Goal: Information Seeking & Learning: Learn about a topic

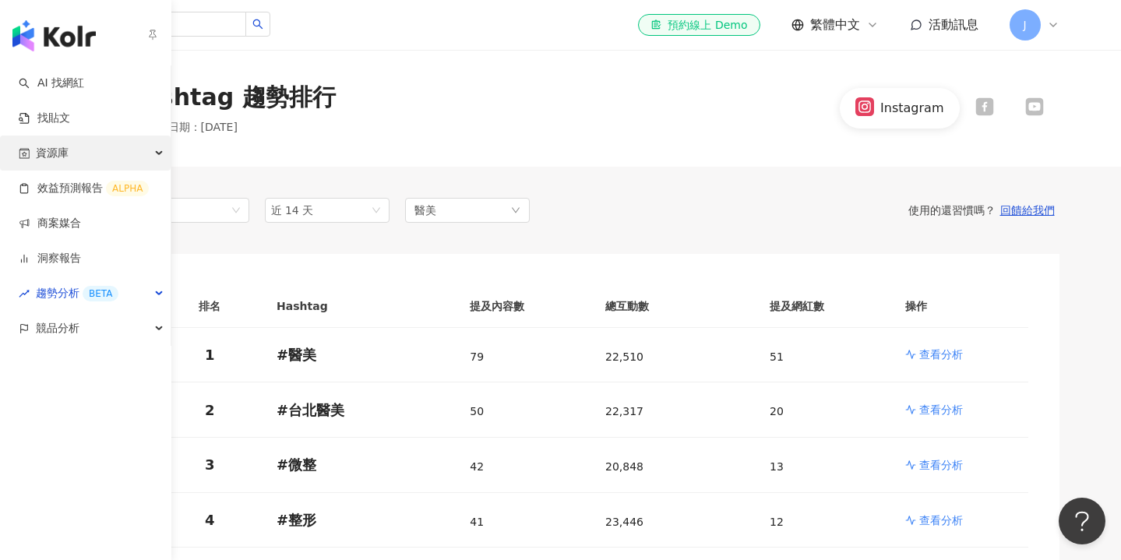
click at [160, 157] on div "資源庫" at bounding box center [85, 153] width 171 height 35
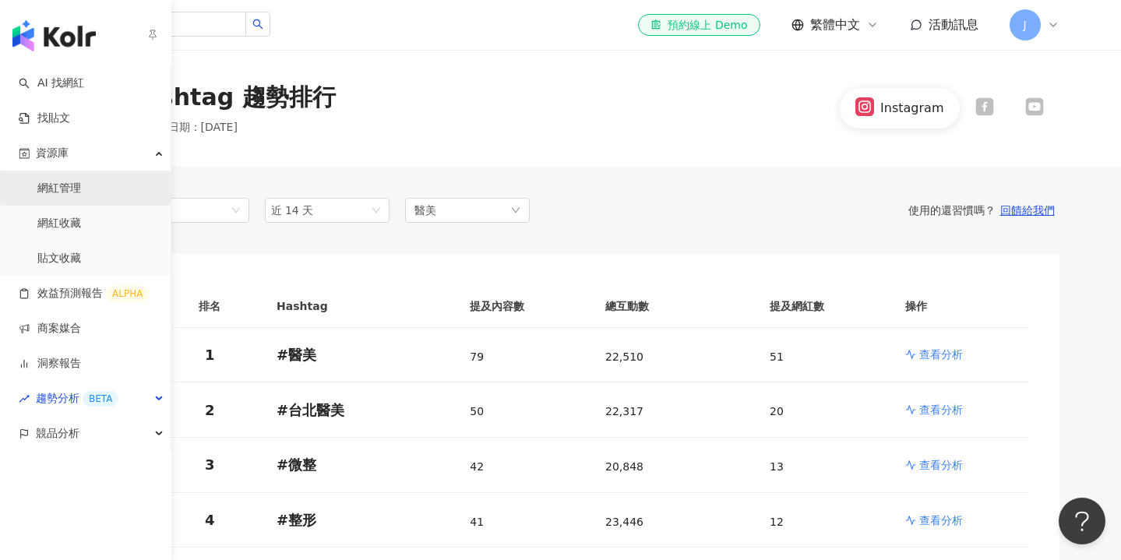
click at [65, 192] on link "網紅管理" at bounding box center [59, 189] width 44 height 16
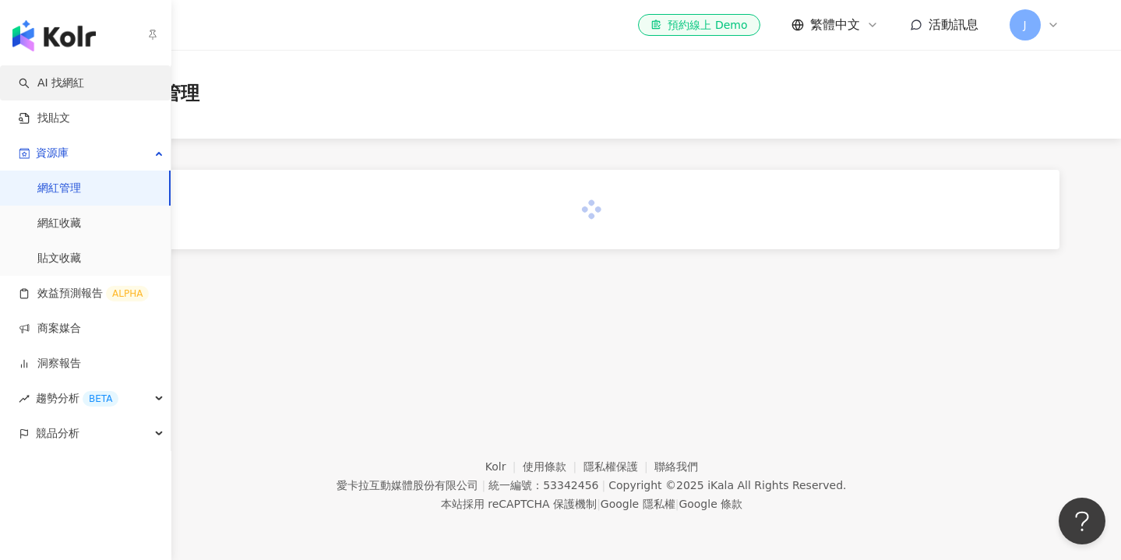
click at [76, 85] on link "AI 找網紅" at bounding box center [51, 84] width 65 height 16
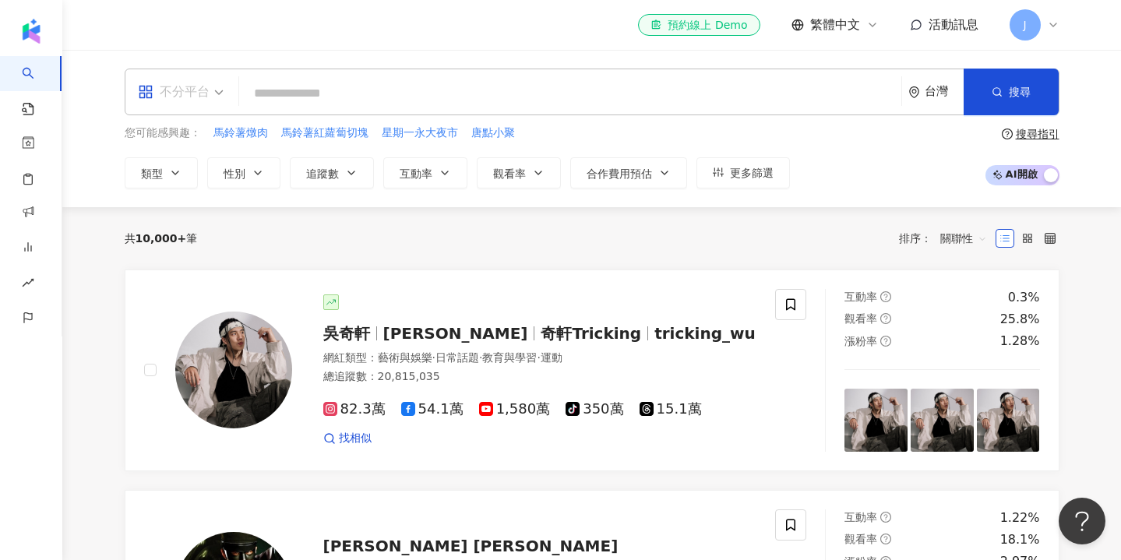
click at [221, 98] on span "不分平台" at bounding box center [181, 91] width 86 height 25
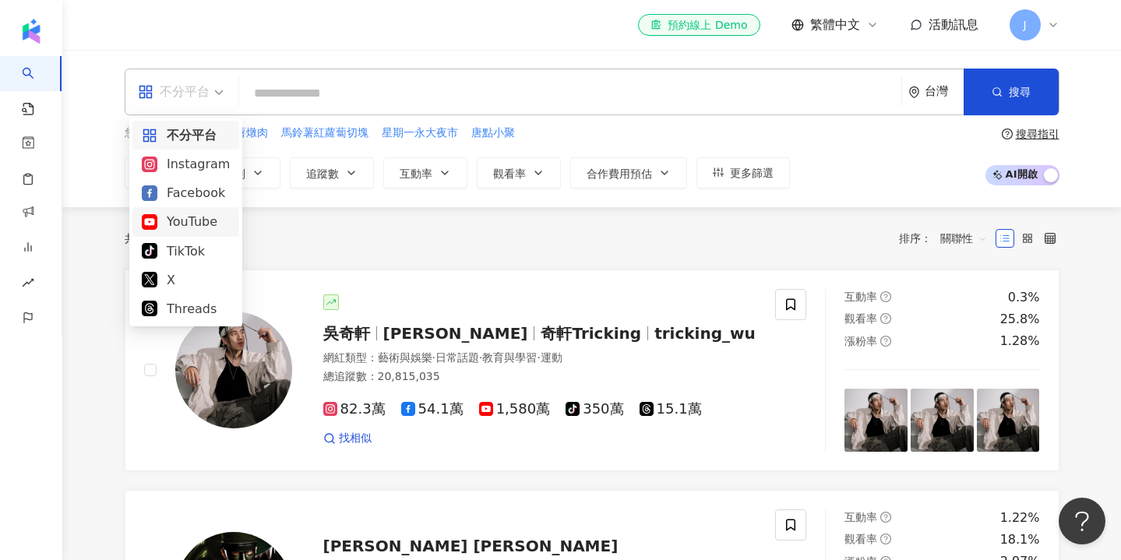
click at [186, 223] on div "YouTube" at bounding box center [186, 221] width 88 height 19
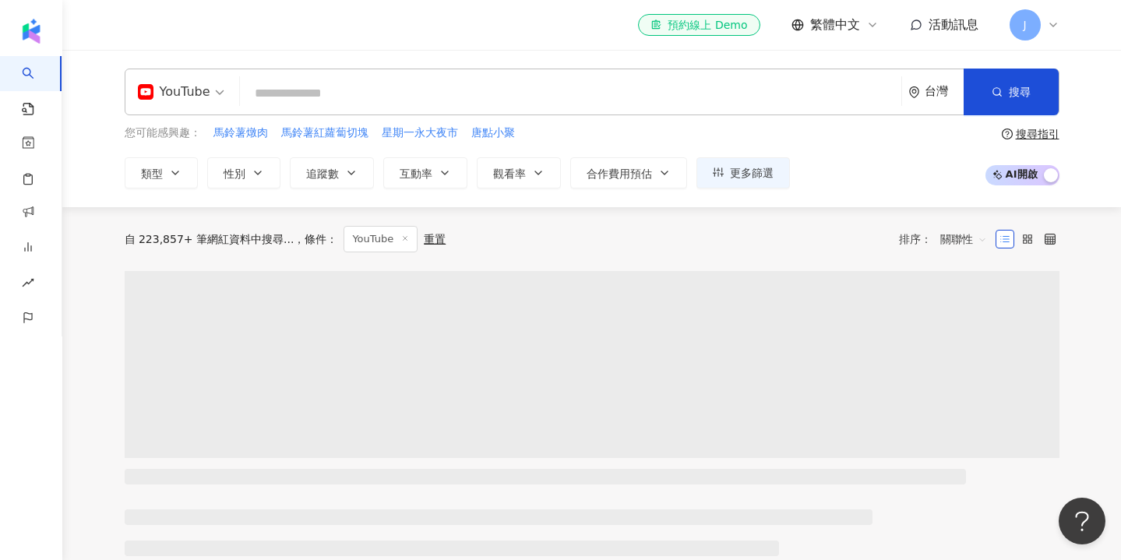
click at [284, 92] on input "search" at bounding box center [570, 94] width 649 height 30
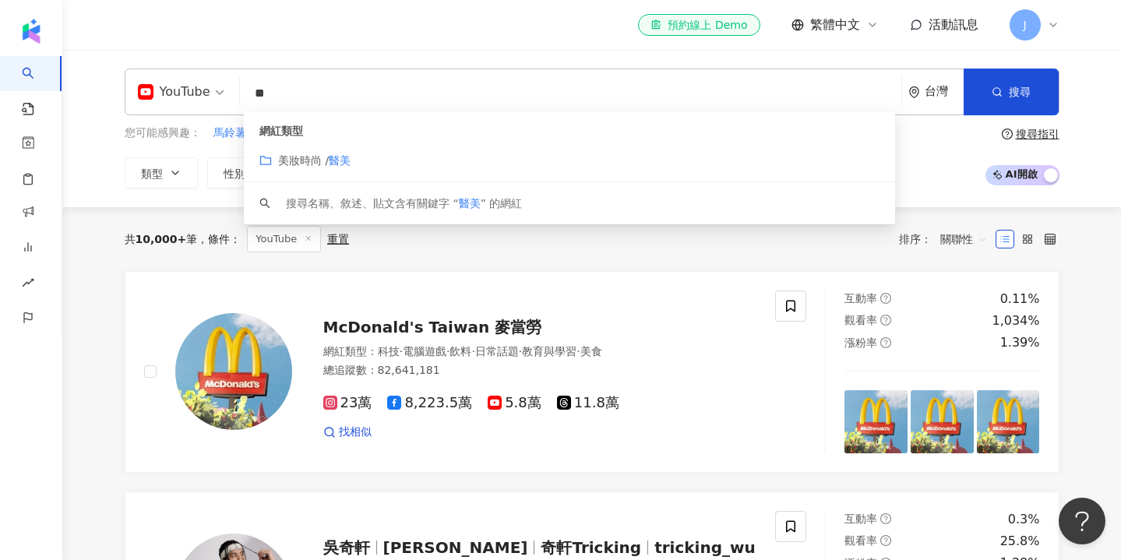
type input "*"
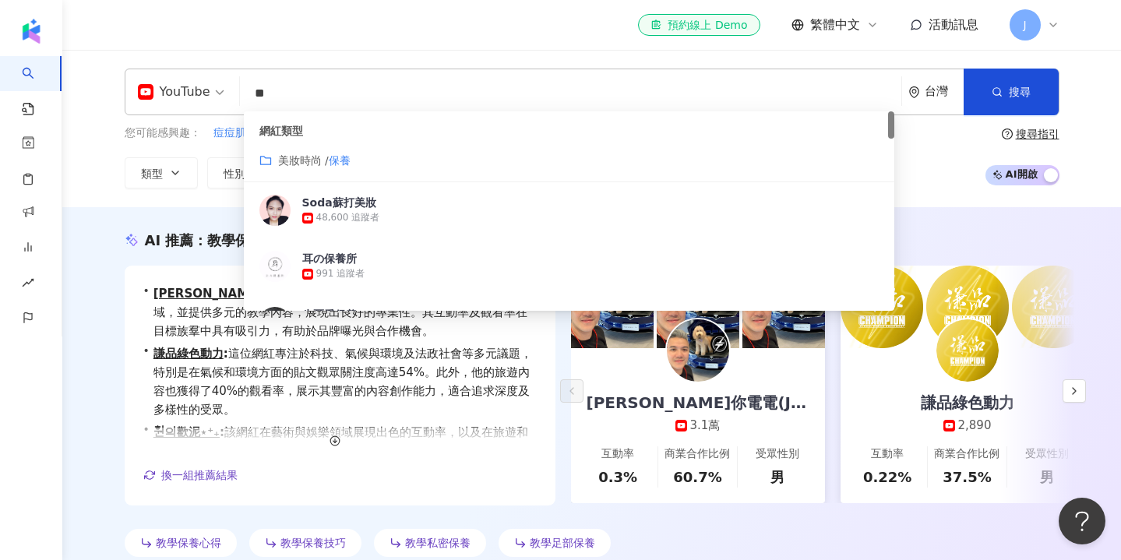
click at [312, 87] on input "**" at bounding box center [570, 94] width 649 height 30
type input "**"
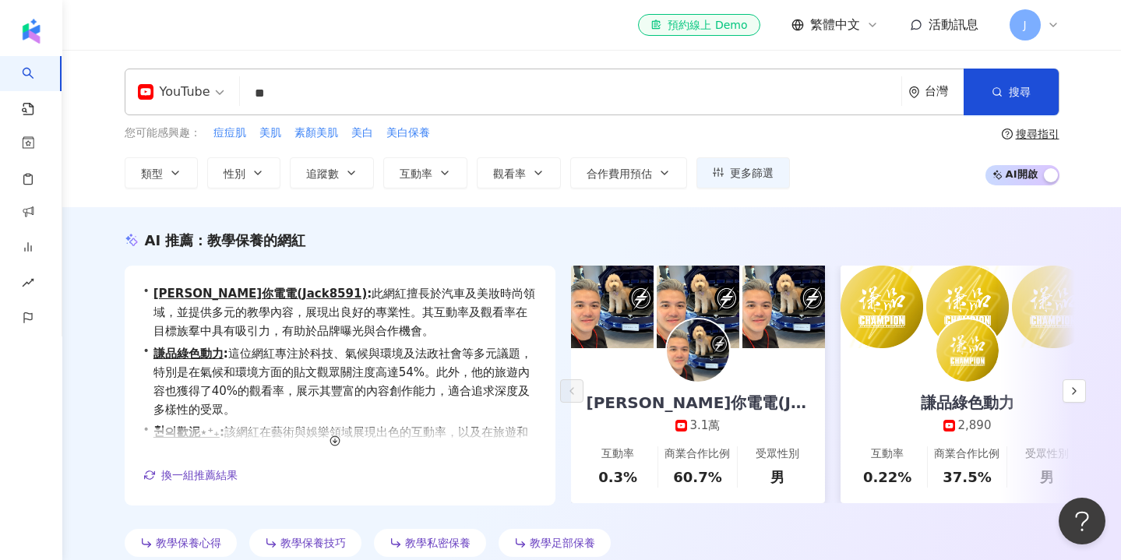
click at [990, 159] on div "搜尋指引 AI 開啟 AI 關閉" at bounding box center [1021, 157] width 76 height 58
click at [173, 179] on span "button" at bounding box center [175, 173] width 12 height 12
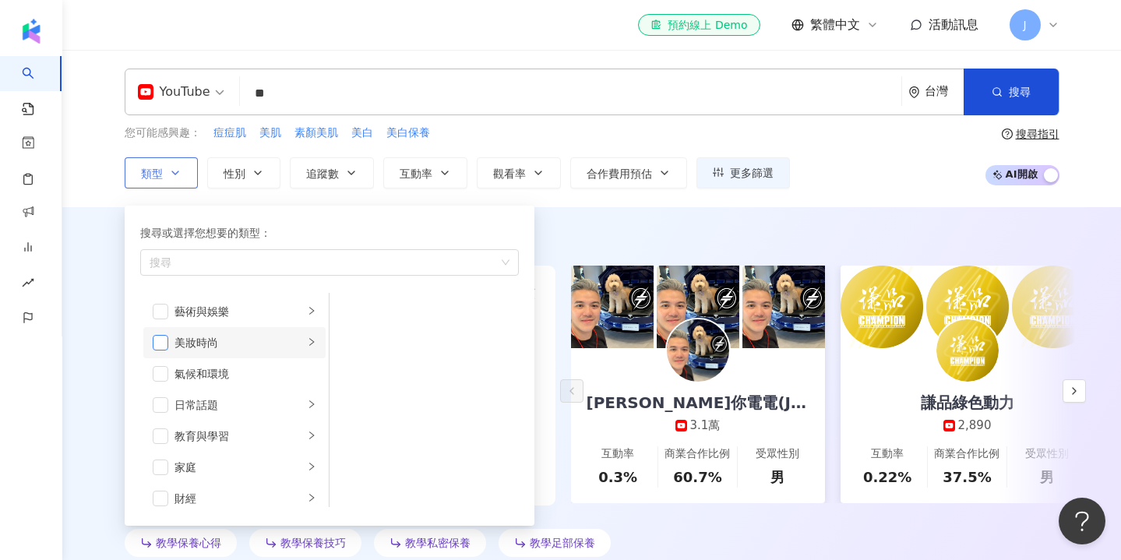
click at [164, 337] on span "button" at bounding box center [161, 343] width 16 height 16
click at [315, 376] on icon "right" at bounding box center [311, 373] width 9 height 9
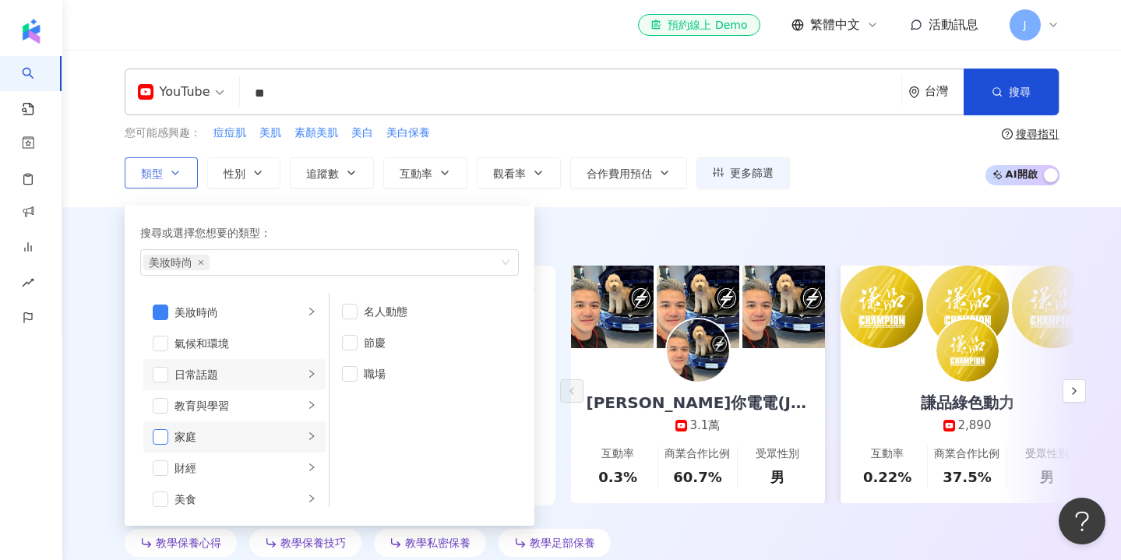
click at [161, 436] on span "button" at bounding box center [161, 437] width 16 height 16
click at [314, 435] on icon "right" at bounding box center [311, 435] width 9 height 9
click at [163, 429] on span "button" at bounding box center [161, 437] width 16 height 16
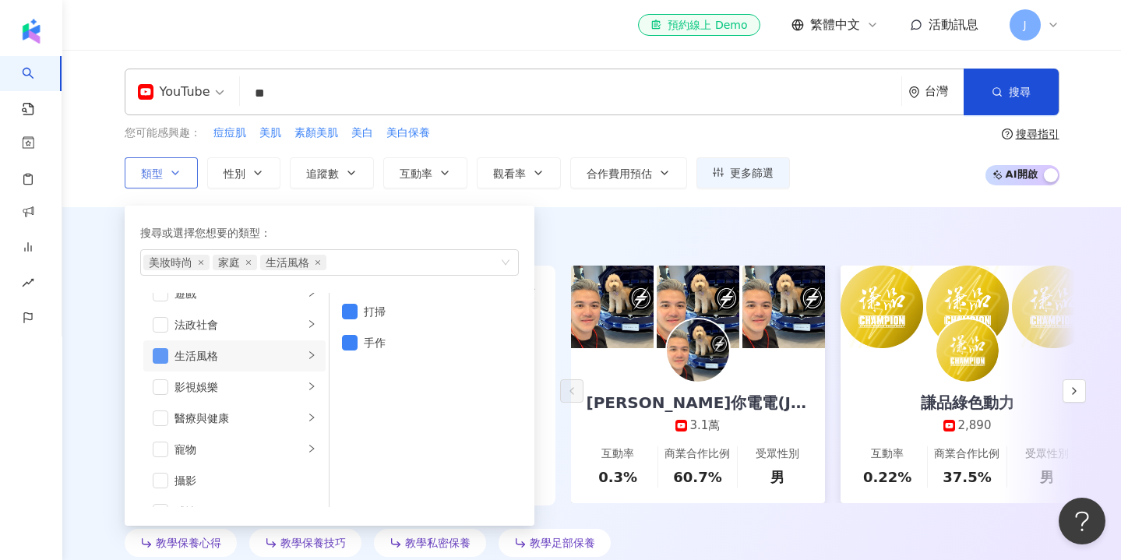
scroll to position [299, 0]
click at [314, 387] on icon "right" at bounding box center [311, 385] width 9 height 9
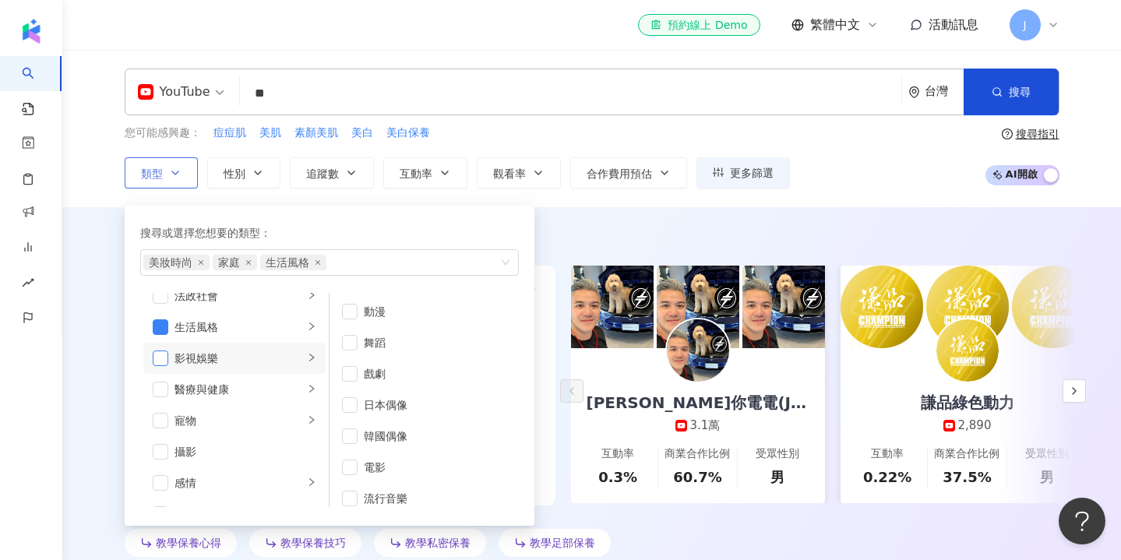
scroll to position [344, 0]
click at [158, 381] on li "醫療與健康" at bounding box center [234, 373] width 182 height 31
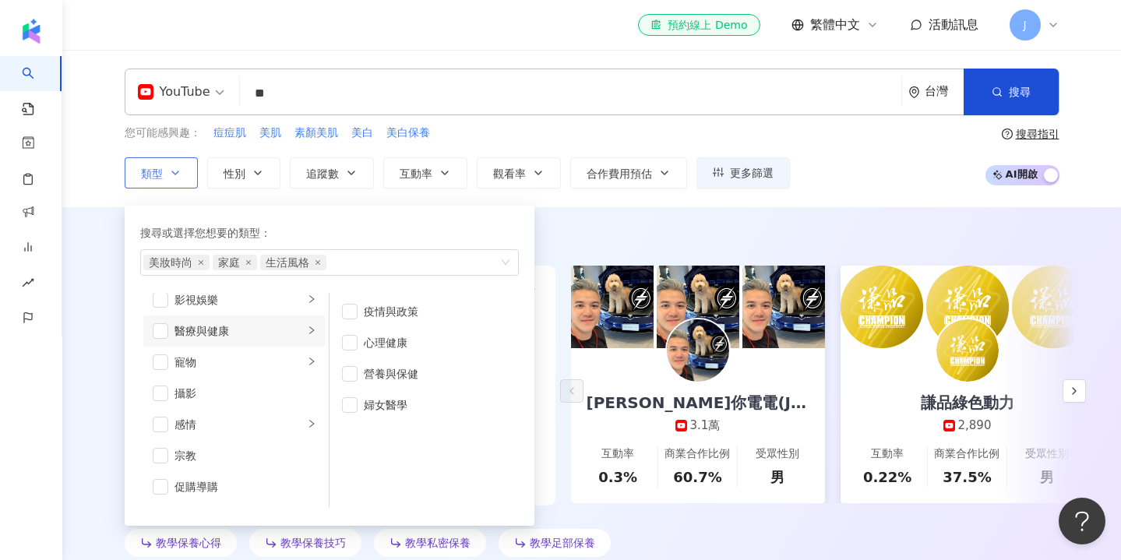
scroll to position [401, 0]
click at [160, 314] on span "button" at bounding box center [161, 317] width 16 height 16
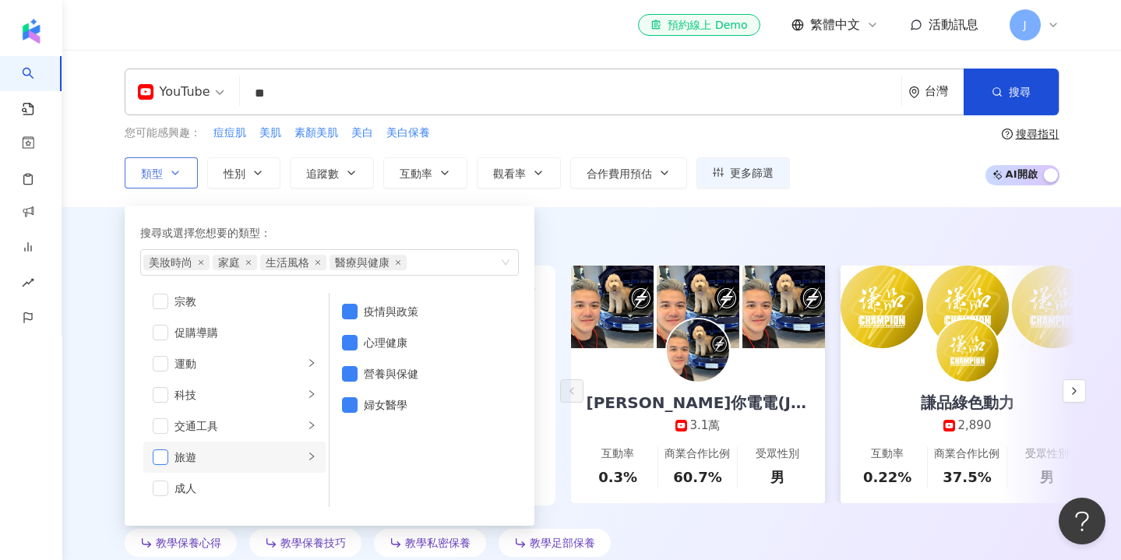
click at [161, 456] on span "button" at bounding box center [161, 458] width 16 height 16
click at [310, 397] on icon "right" at bounding box center [311, 394] width 5 height 8
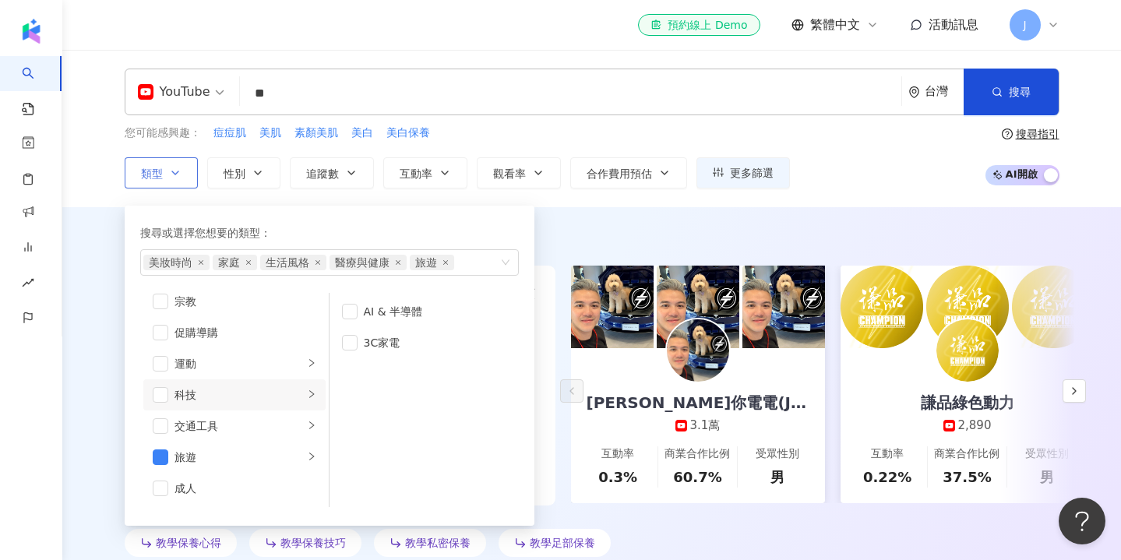
click at [310, 397] on icon "right" at bounding box center [311, 394] width 5 height 8
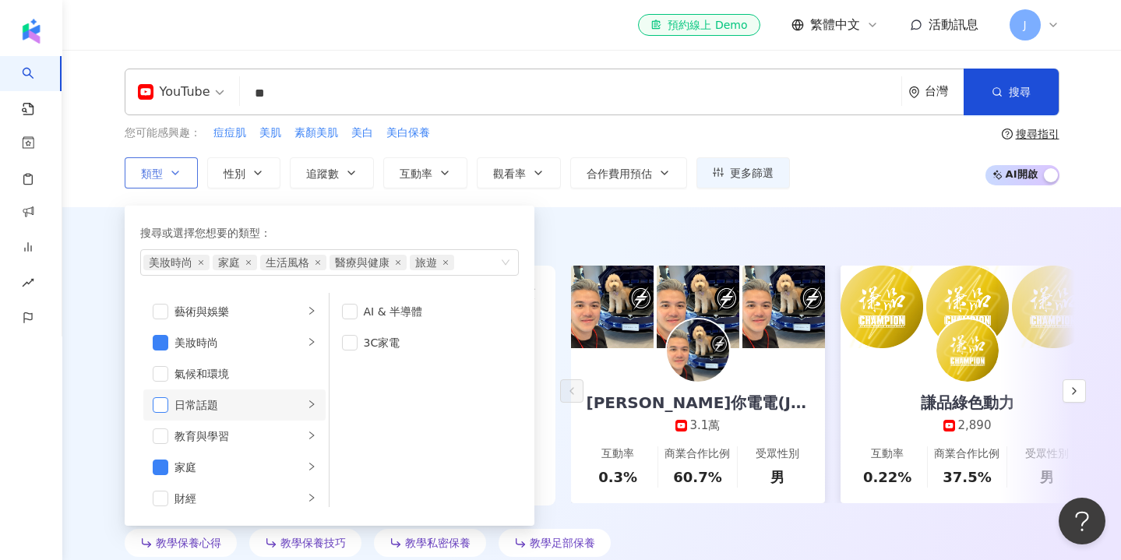
scroll to position [0, 0]
click at [159, 407] on span "button" at bounding box center [161, 405] width 16 height 16
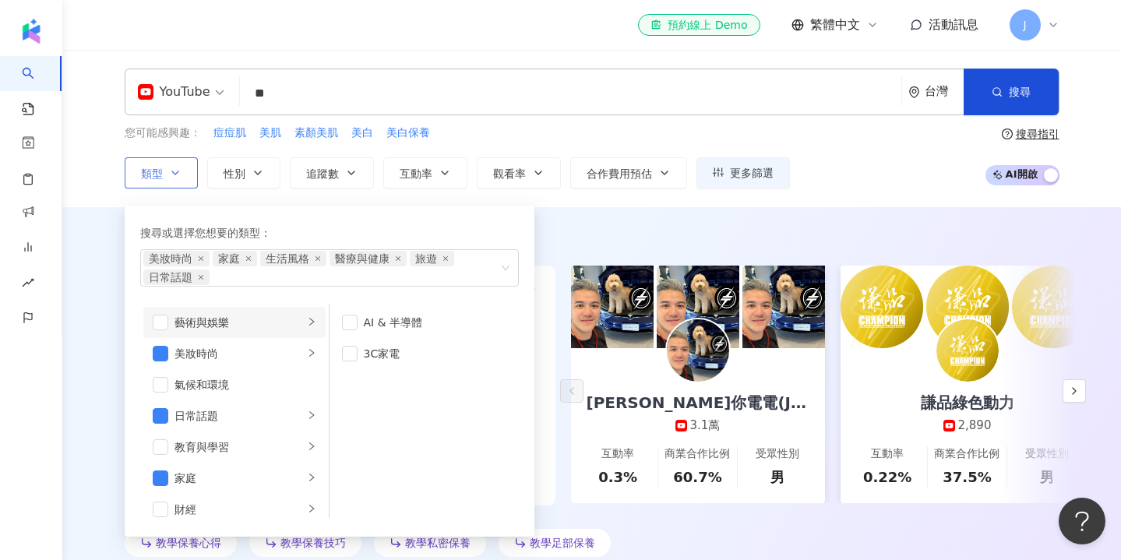
click at [315, 322] on icon "right" at bounding box center [311, 321] width 9 height 9
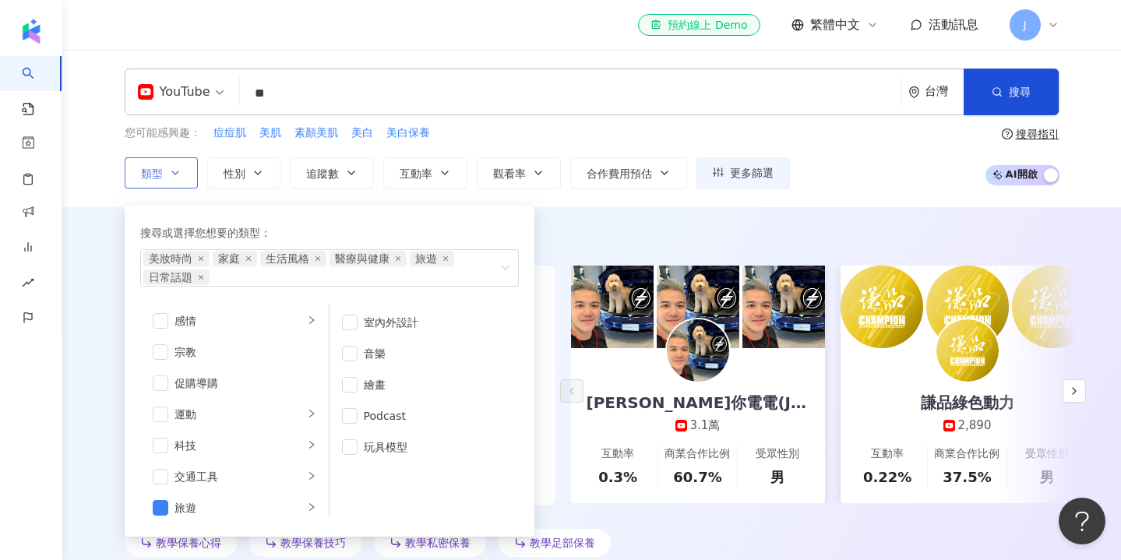
scroll to position [512, 0]
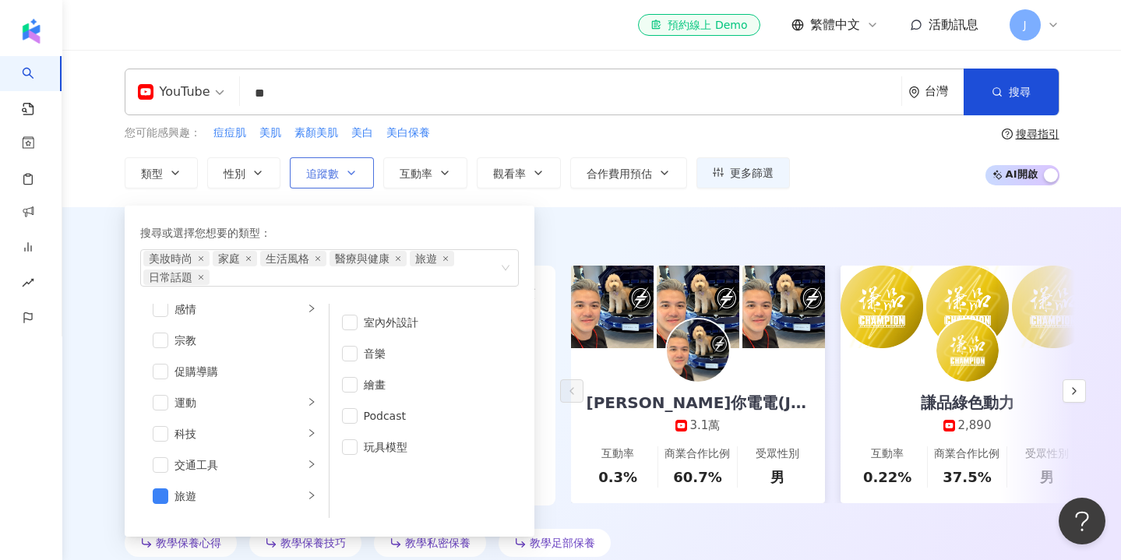
click at [362, 172] on button "追蹤數" at bounding box center [332, 172] width 84 height 31
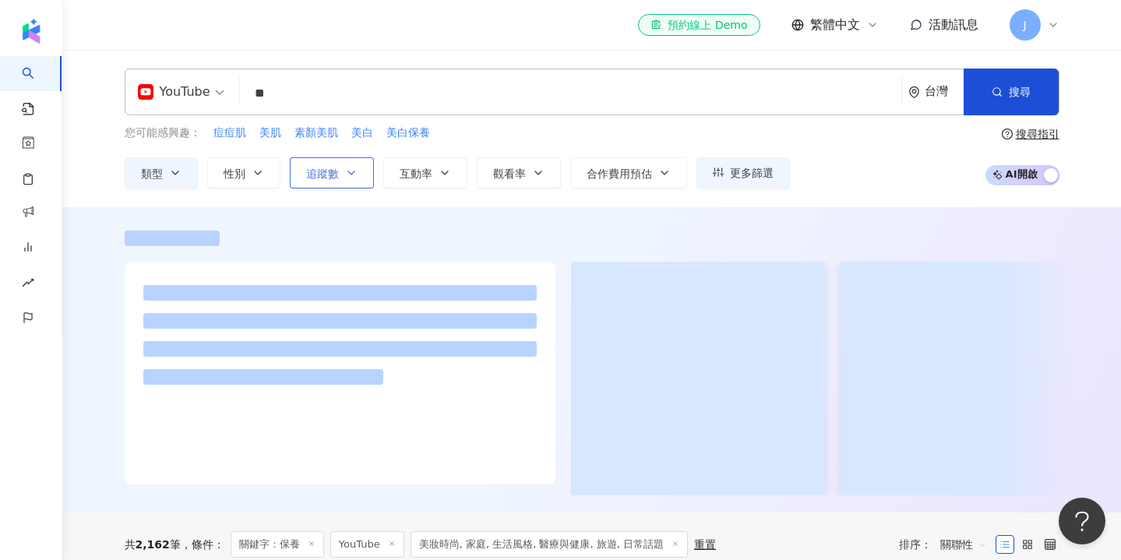
click at [359, 178] on button "追蹤數" at bounding box center [332, 172] width 84 height 31
click at [359, 173] on button "追蹤數" at bounding box center [332, 172] width 84 height 31
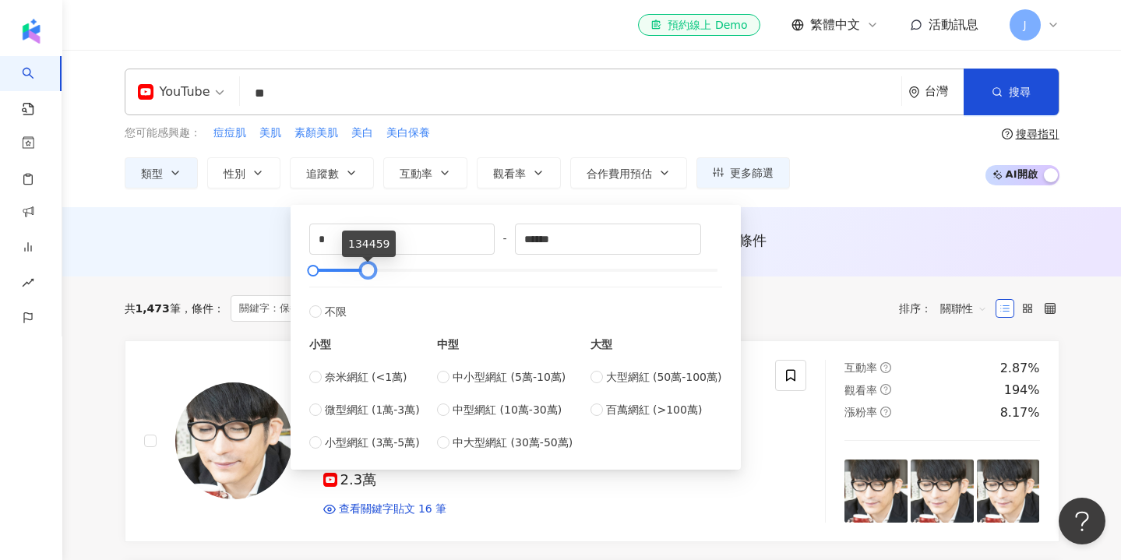
drag, startPoint x: 716, startPoint y: 273, endPoint x: 365, endPoint y: 282, distance: 350.8
click at [365, 281] on div "* - ****** 不限 小型 奈米網紅 (<1萬) 微型網紅 (1萬-3萬) 小型網紅 (3萬-5萬) 中型 中小型網紅 (5萬-10萬) 中型網紅 (1…" at bounding box center [515, 338] width 413 height 228
drag, startPoint x: 369, startPoint y: 274, endPoint x: 319, endPoint y: 274, distance: 49.9
click at [320, 274] on div at bounding box center [318, 271] width 9 height 9
click at [323, 379] on label "奈米網紅 (<1萬)" at bounding box center [364, 377] width 111 height 17
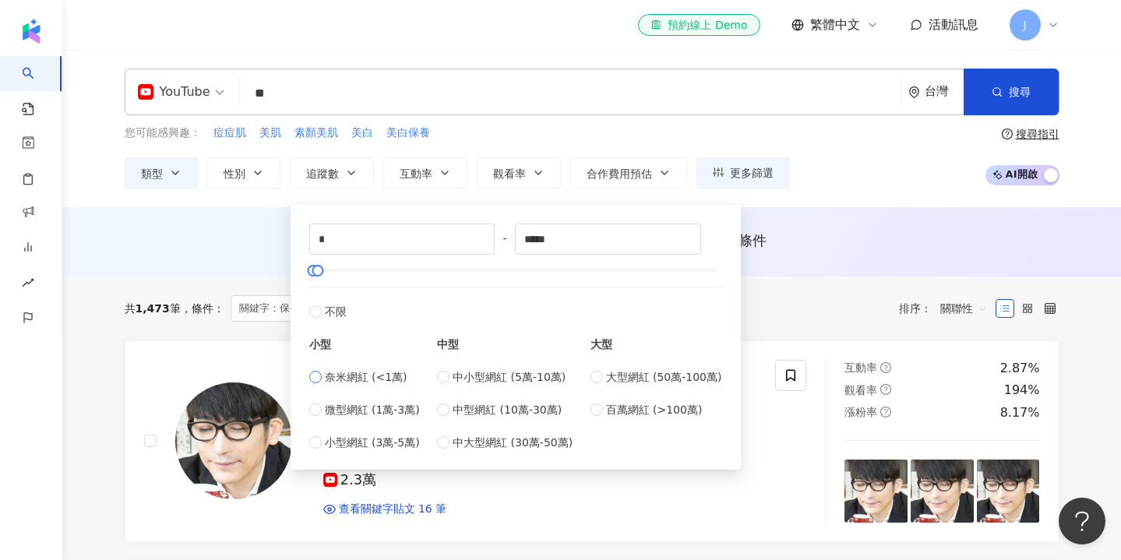
type input "****"
click at [471, 203] on div "* - **** 不限 小型 奈米網紅 (<1萬) 微型網紅 (1萬-3萬) 小型網紅 (3萬-5萬) 中型 中小型網紅 (5萬-10萬) 中型網紅 (10萬…" at bounding box center [516, 333] width 450 height 273
click at [256, 252] on div "AI 推薦 ： 無結果，請嘗試搜尋其他語言關鍵字或條件" at bounding box center [593, 245] width 998 height 29
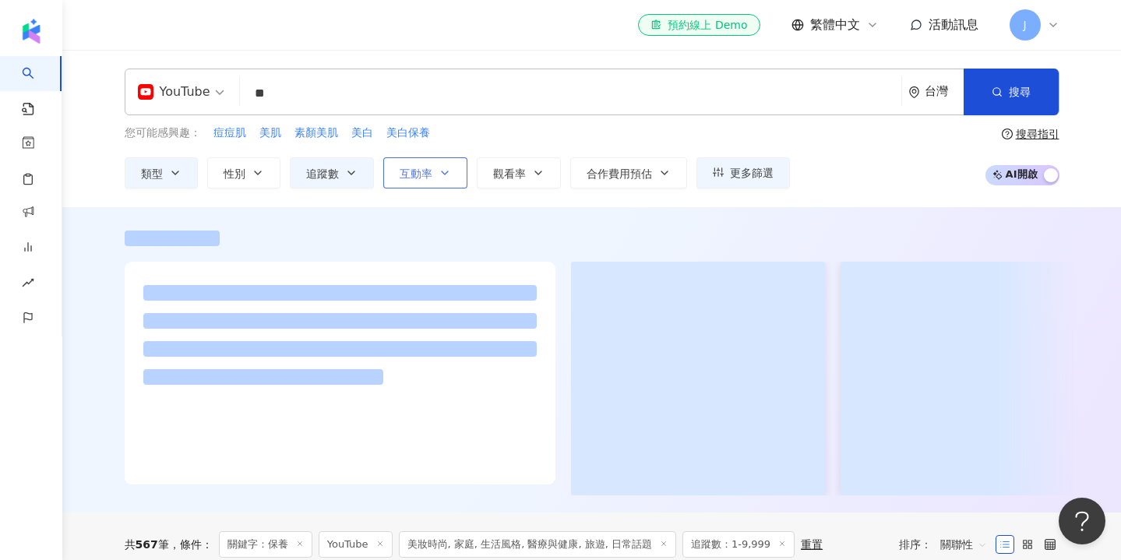
click at [453, 182] on button "互動率" at bounding box center [425, 172] width 84 height 31
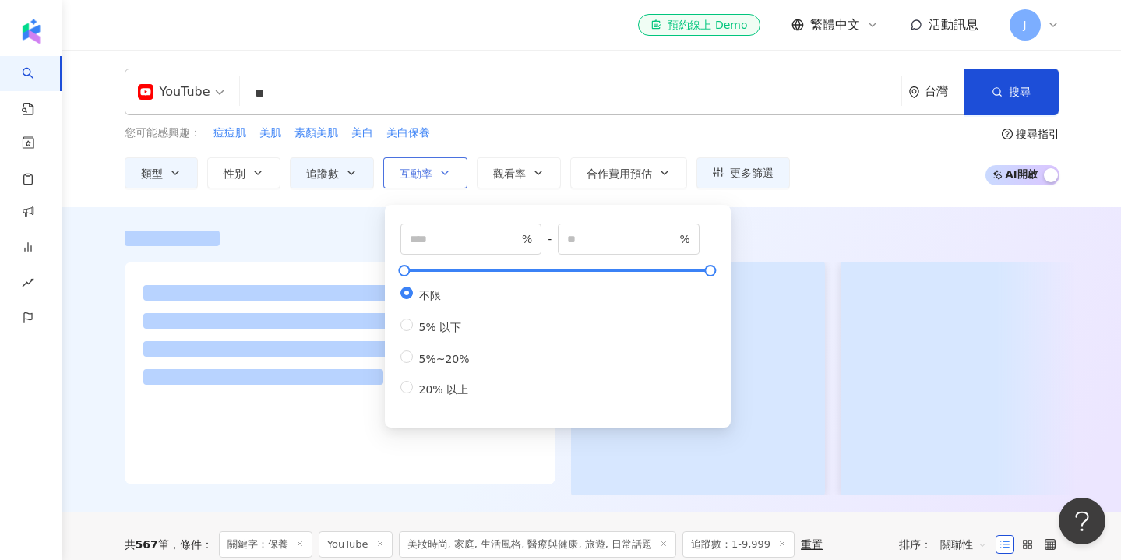
click at [451, 175] on icon "button" at bounding box center [445, 173] width 12 height 12
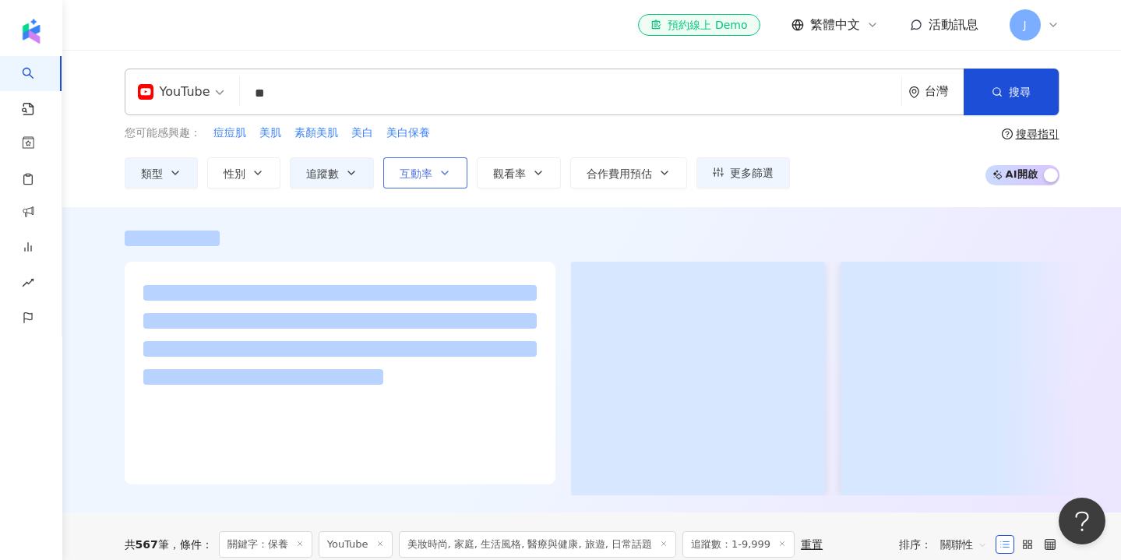
click at [451, 175] on icon "button" at bounding box center [445, 173] width 12 height 12
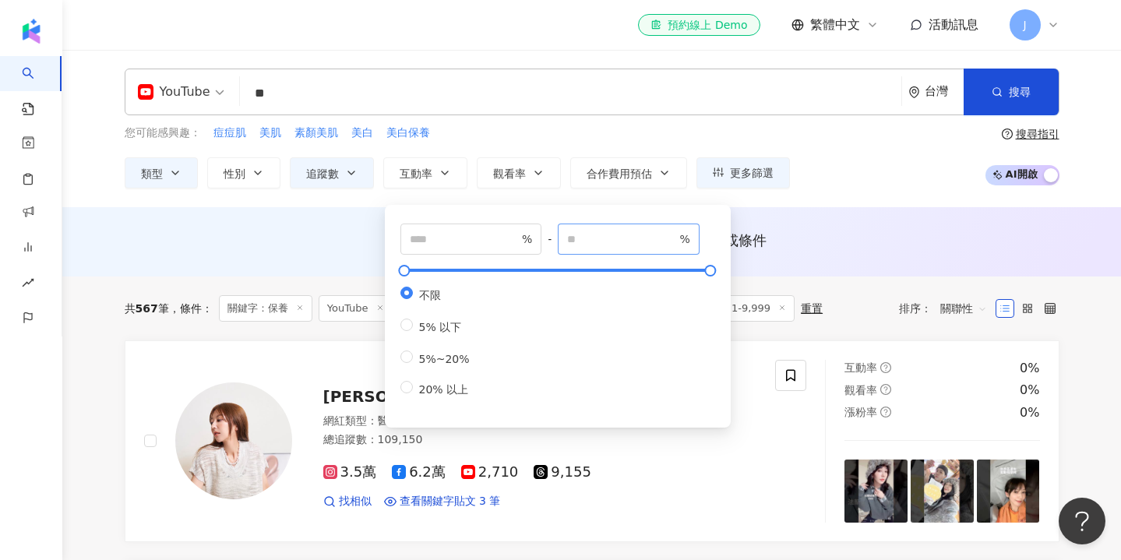
click at [585, 248] on span "%" at bounding box center [629, 239] width 142 height 31
click at [530, 173] on button "觀看率" at bounding box center [519, 172] width 84 height 31
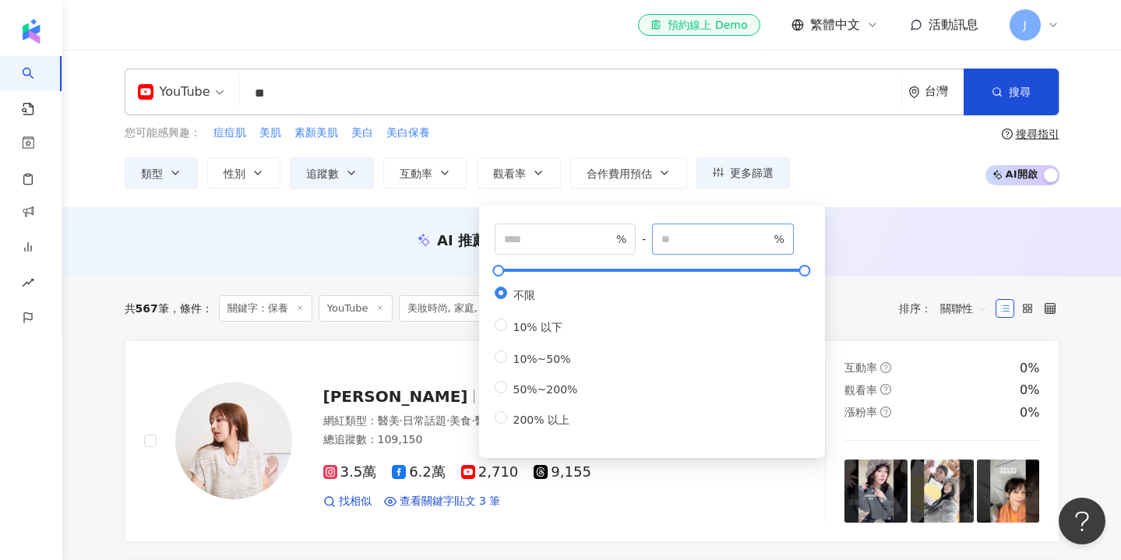
click at [689, 249] on span "%" at bounding box center [723, 239] width 142 height 31
type input "**"
click at [849, 227] on div "AI 推薦 ： 無結果，請嘗試搜尋其他語言關鍵字或條件" at bounding box center [591, 241] width 1059 height 69
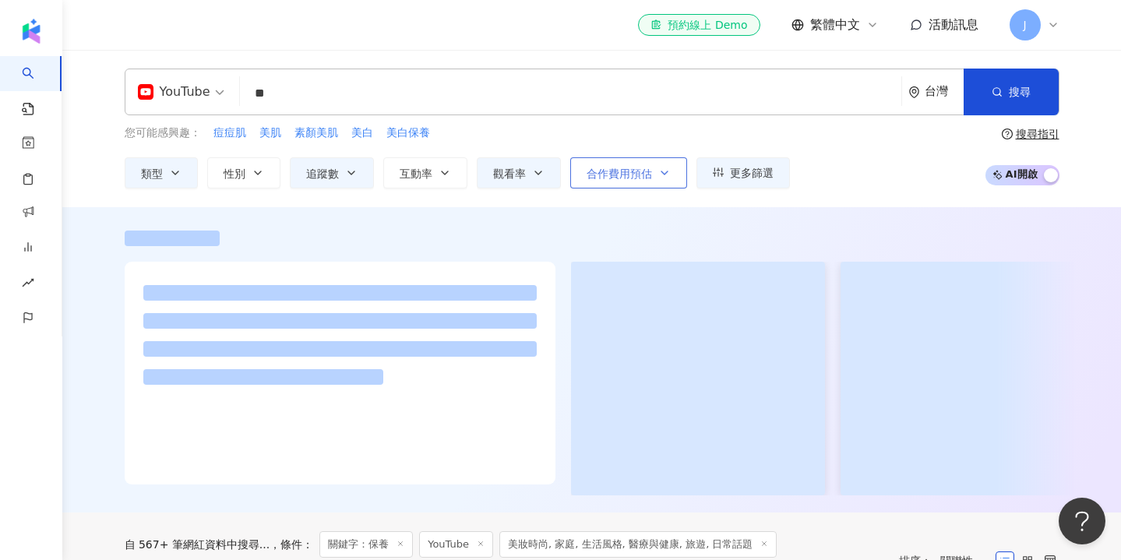
click at [641, 179] on button "合作費用預估" at bounding box center [628, 172] width 117 height 31
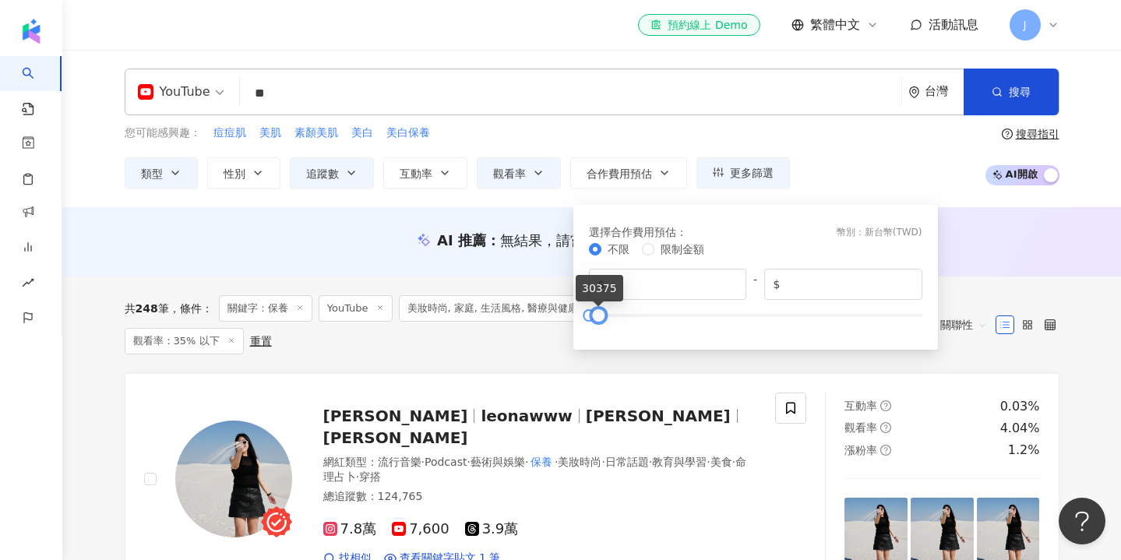
drag, startPoint x: 917, startPoint y: 318, endPoint x: 595, endPoint y: 323, distance: 322.7
click at [595, 320] on div at bounding box center [599, 315] width 9 height 9
click at [802, 281] on input "*****" at bounding box center [848, 284] width 129 height 17
click at [803, 281] on input "*****" at bounding box center [848, 284] width 129 height 17
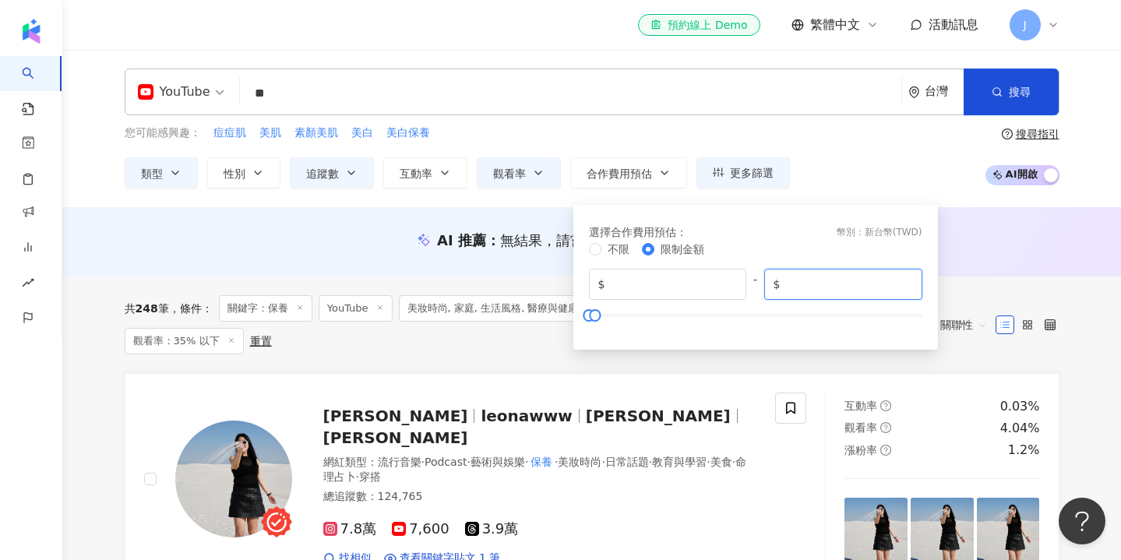
type input "*****"
click at [799, 228] on div "選擇合作費用預估 ： 幣別 ： 新台幣 ( TWD )" at bounding box center [756, 232] width 334 height 17
click at [642, 335] on div "選擇合作費用預估 ： 幣別 ： 新台幣 ( TWD ) 不限 限制金額 $ * - $ *****" at bounding box center [756, 277] width 346 height 126
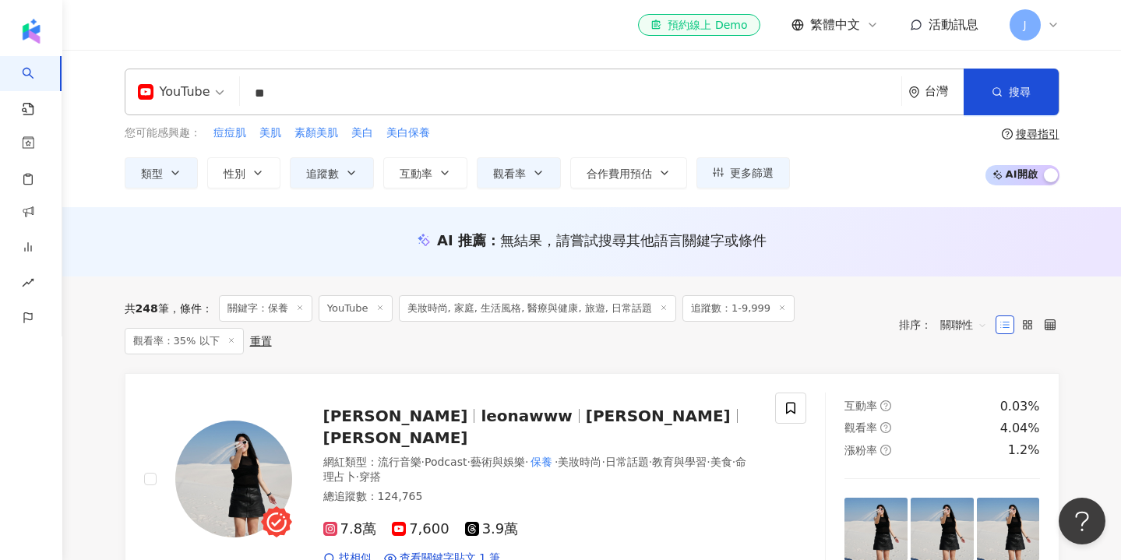
click at [843, 168] on div "您可能感興趣： 痘痘肌 美肌 素顏美肌 美白 美白保養 類型 性別 追蹤數 互動率 觀看率 合作費用預估 更多篩選 * - **** 不限 小型 奈米網紅 (…" at bounding box center [592, 157] width 935 height 64
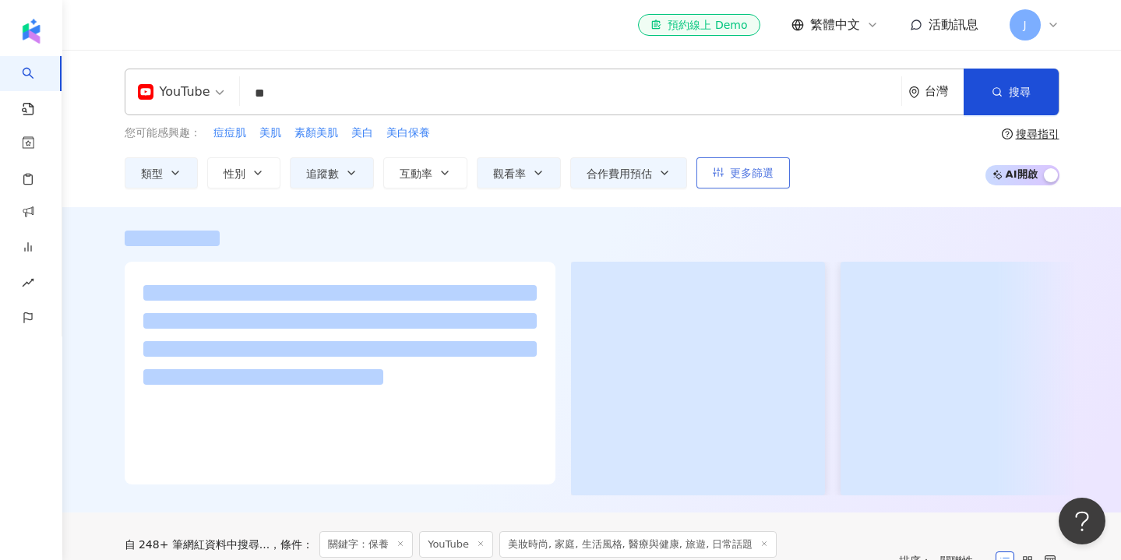
click at [721, 179] on button "更多篩選" at bounding box center [744, 172] width 94 height 31
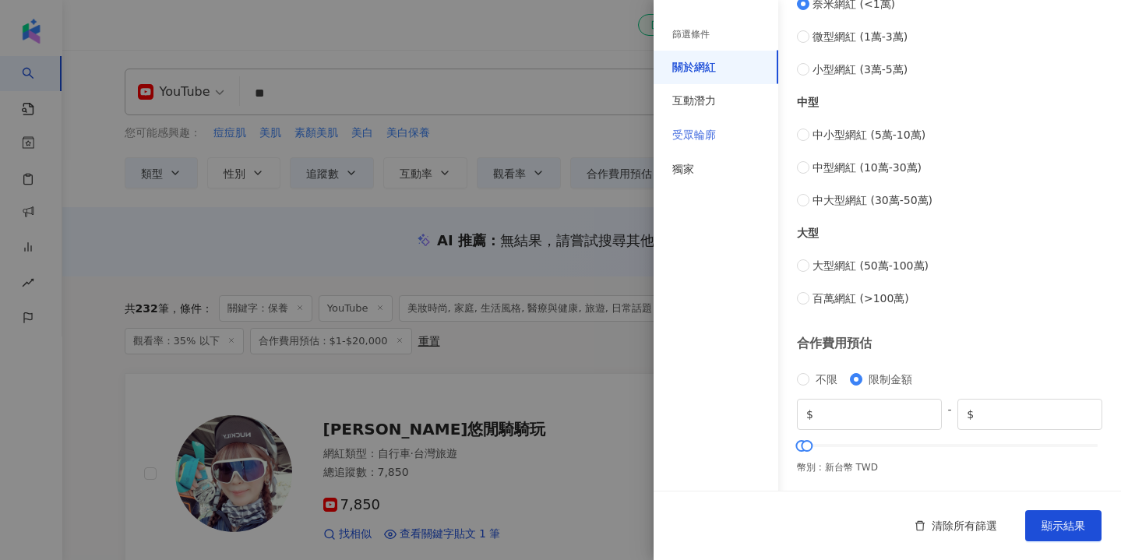
scroll to position [633, 0]
click at [705, 101] on div "互動潛力" at bounding box center [695, 102] width 44 height 16
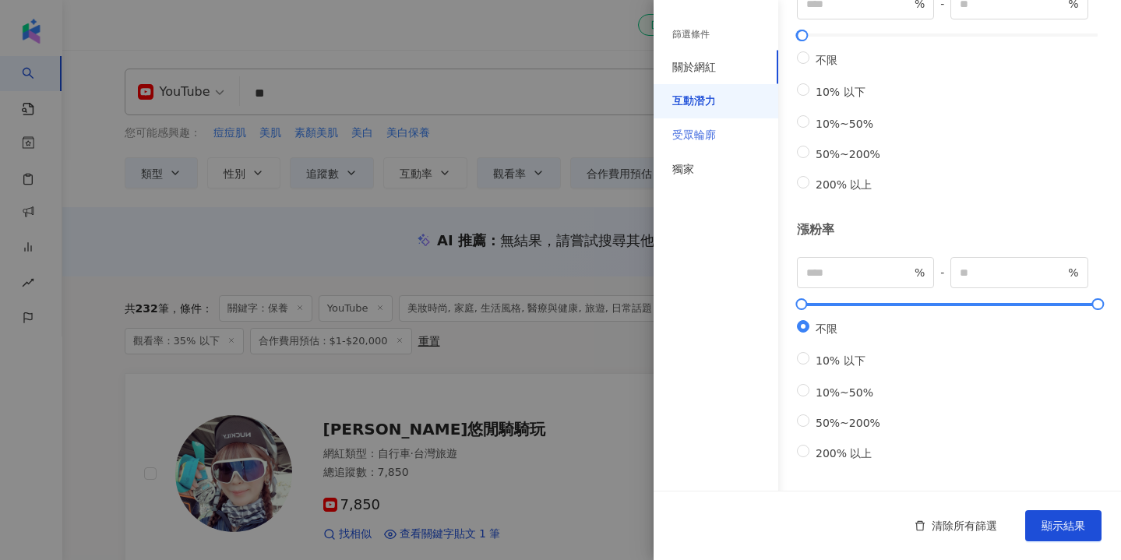
scroll to position [444, 0]
click at [704, 132] on div "受眾輪廓" at bounding box center [695, 136] width 44 height 16
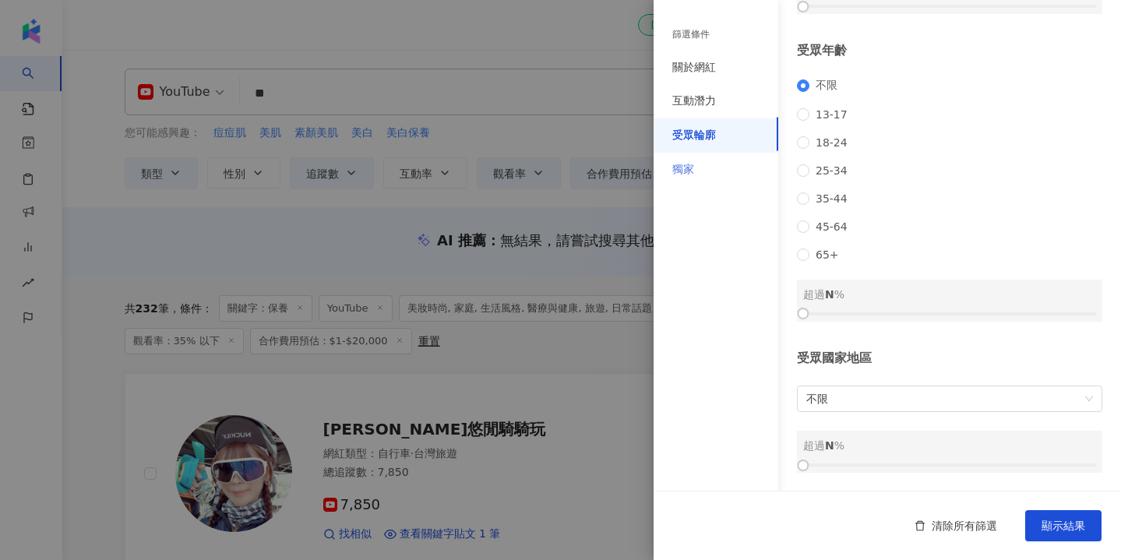
scroll to position [179, 0]
click at [806, 144] on label "18-24" at bounding box center [825, 142] width 57 height 12
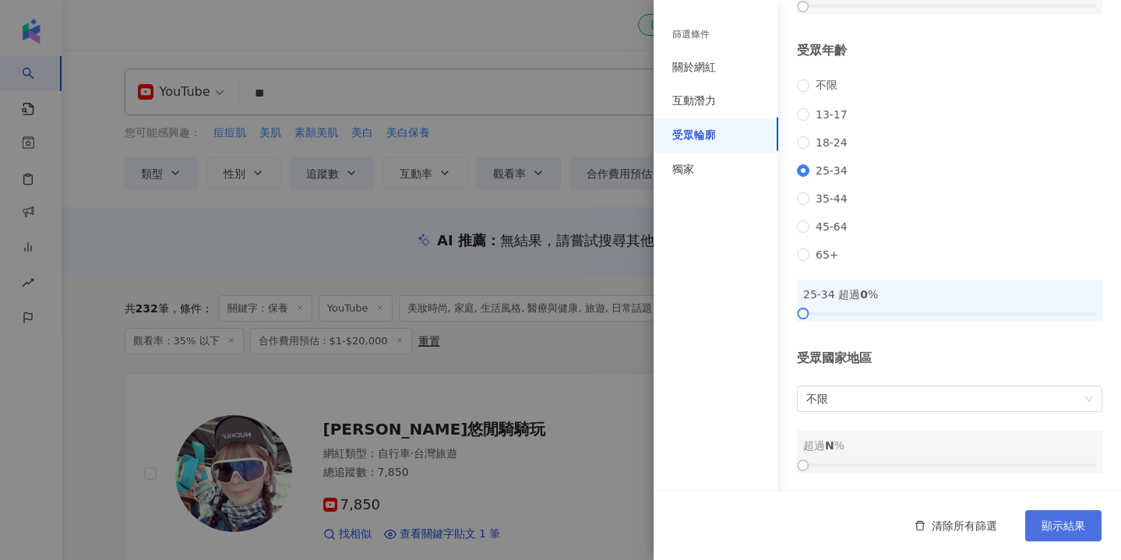
click at [1079, 521] on span "顯示結果" at bounding box center [1064, 526] width 44 height 12
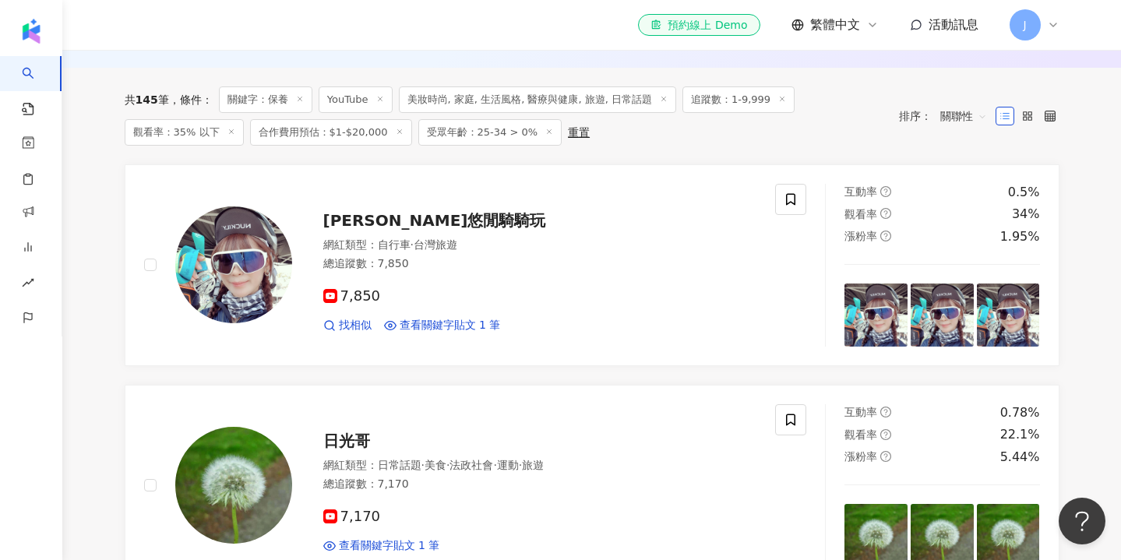
scroll to position [508, 0]
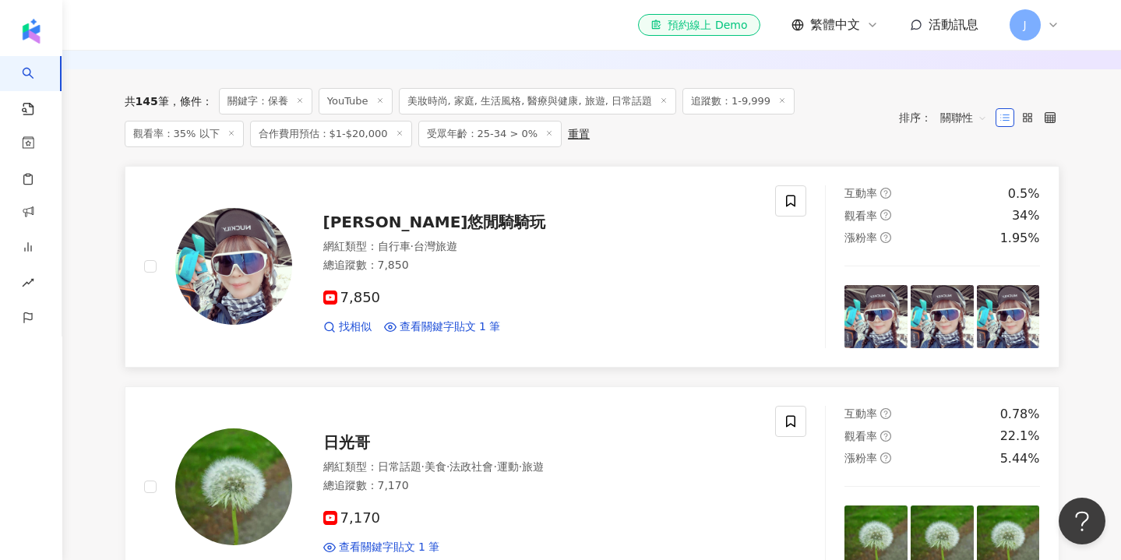
click at [235, 232] on img at bounding box center [233, 266] width 117 height 117
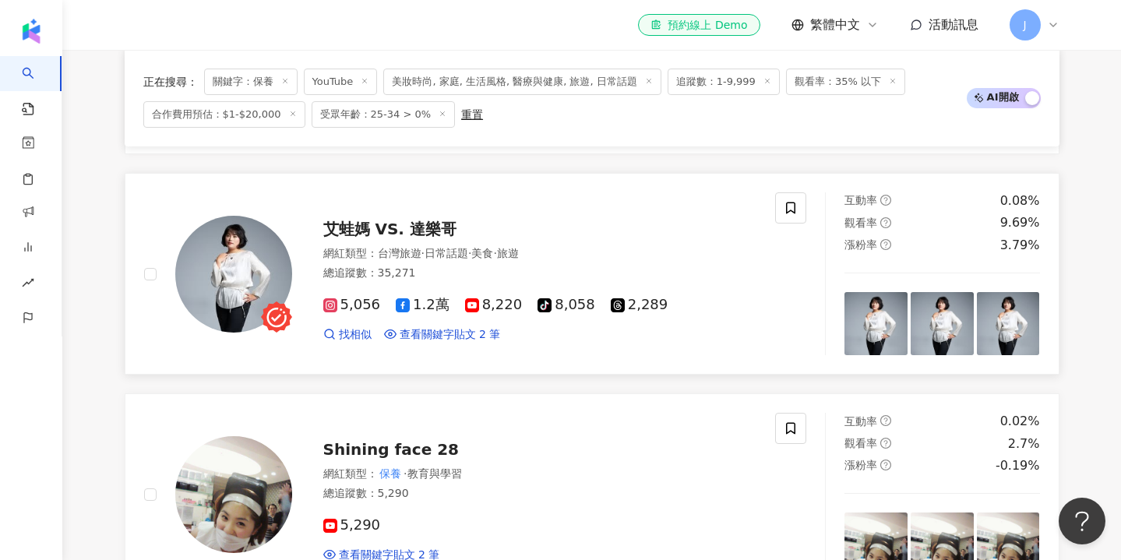
scroll to position [1391, 0]
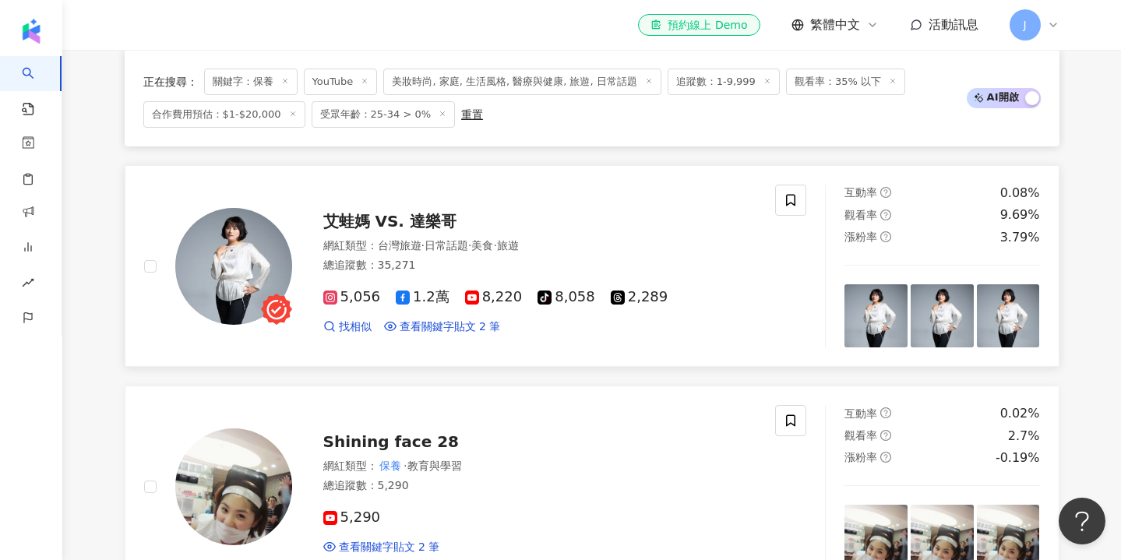
click at [390, 212] on span "艾蛙媽 VS. 達樂哥" at bounding box center [389, 221] width 133 height 19
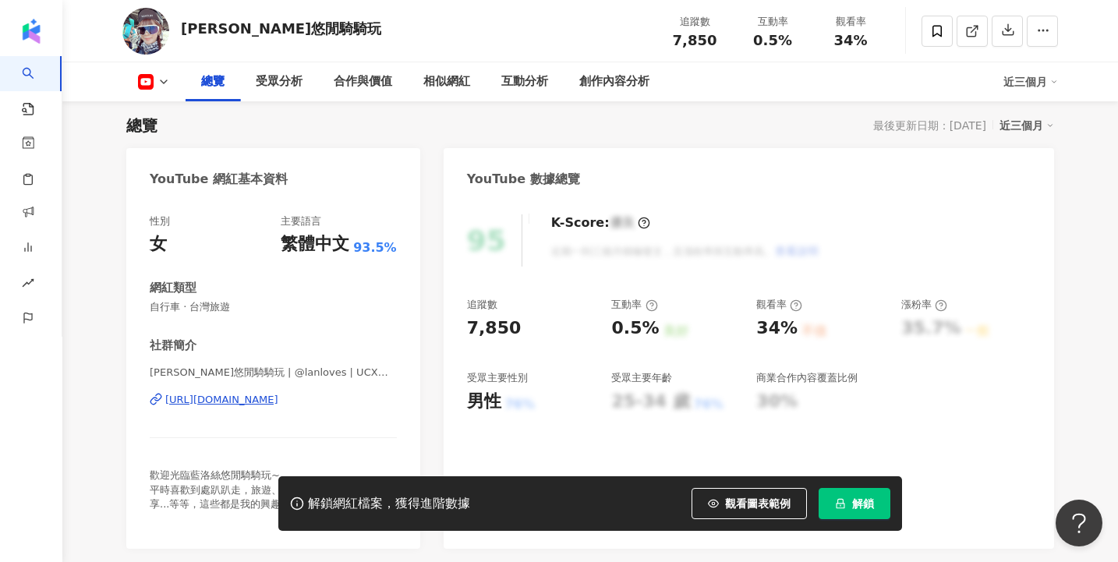
scroll to position [99, 0]
click at [288, 86] on div "受眾分析" at bounding box center [279, 81] width 47 height 19
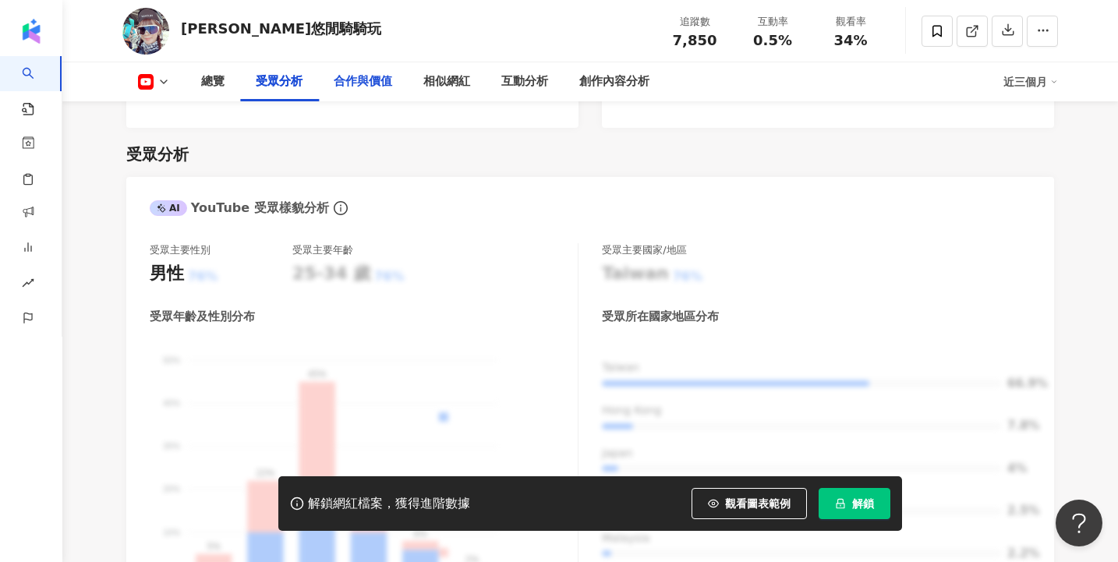
click at [360, 83] on div "合作與價值" at bounding box center [363, 81] width 58 height 19
click at [360, 81] on div "合作與價值" at bounding box center [363, 81] width 58 height 19
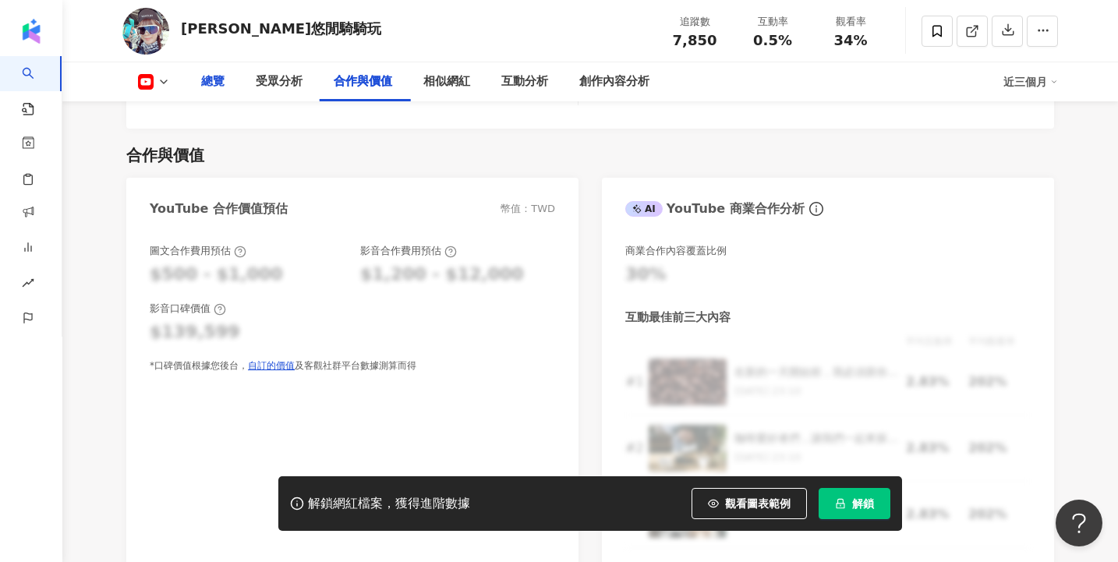
click at [223, 79] on div "總覽" at bounding box center [212, 81] width 23 height 19
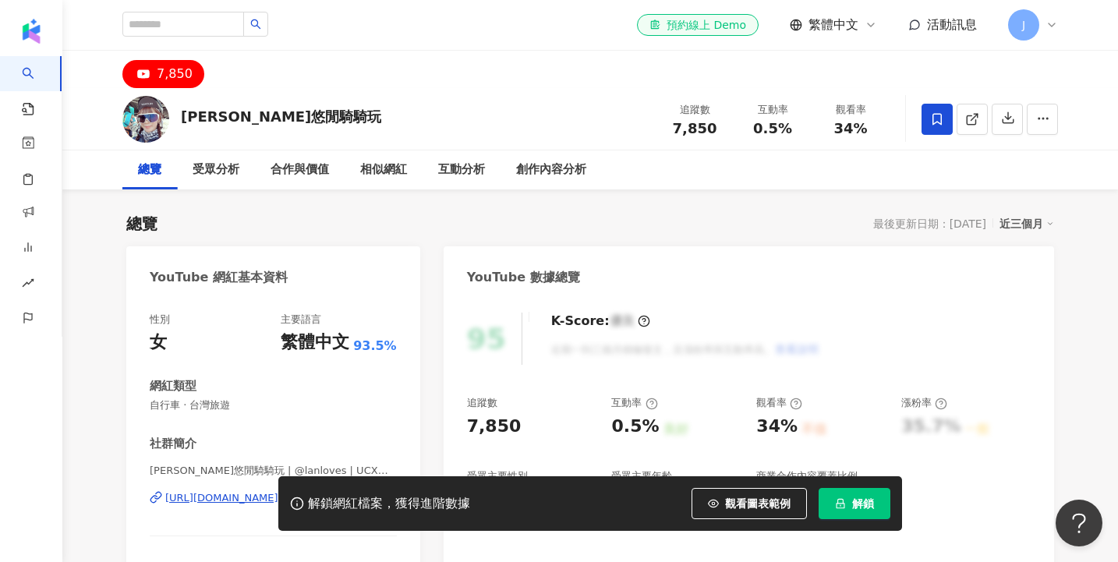
click at [934, 127] on span at bounding box center [936, 119] width 31 height 31
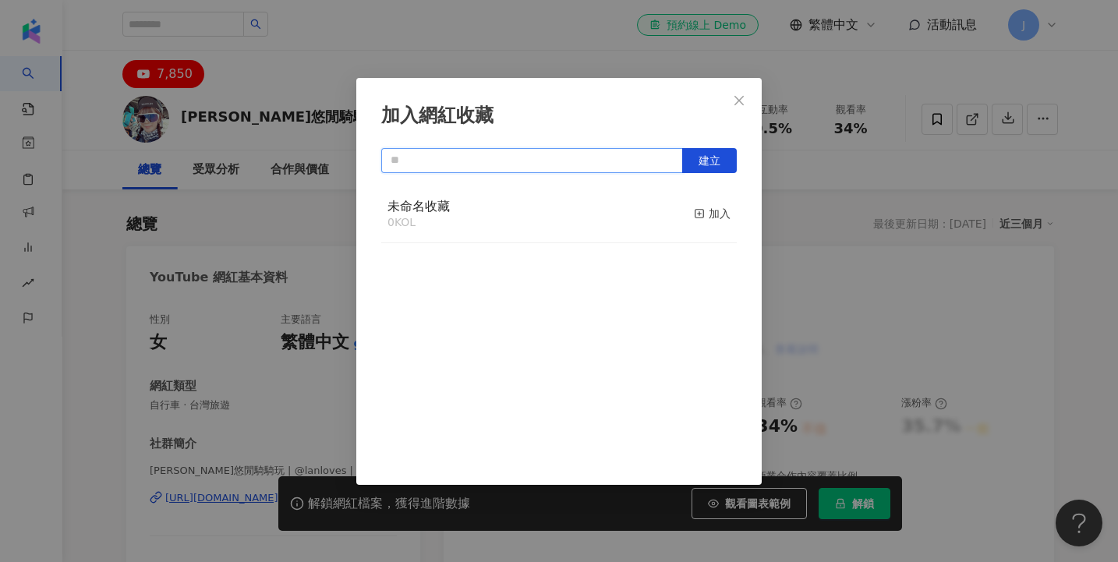
click at [473, 161] on input "text" at bounding box center [532, 160] width 302 height 25
type input "*"
click at [704, 159] on span "建立" at bounding box center [709, 160] width 22 height 12
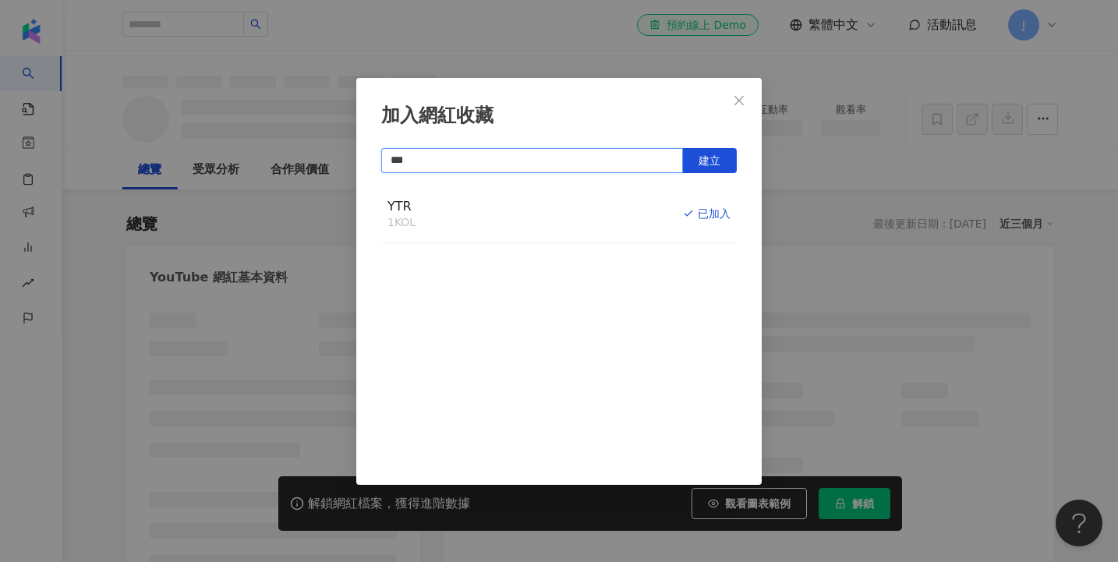
scroll to position [96, 0]
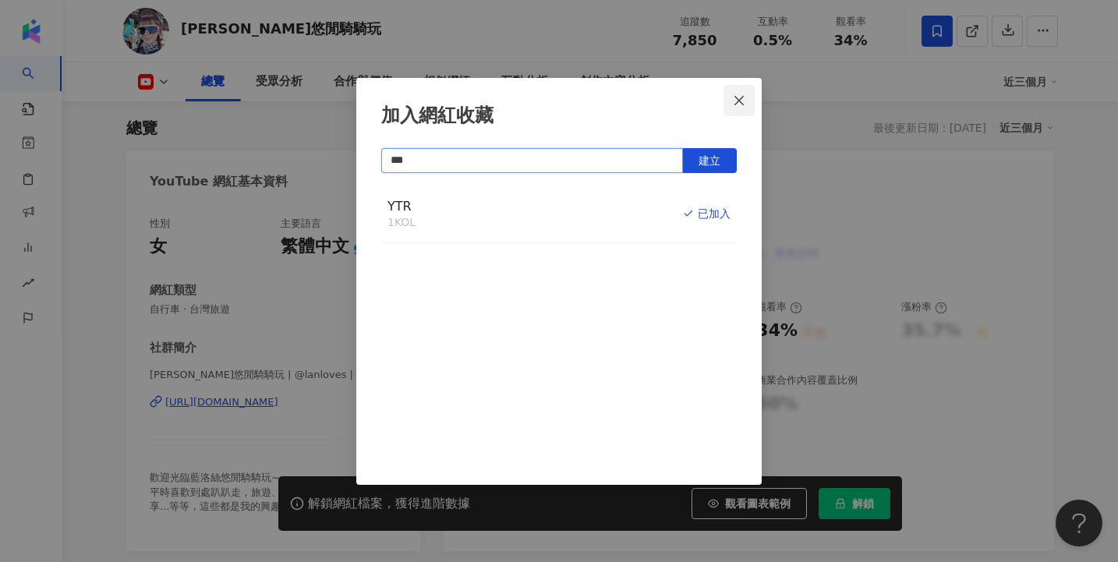
type input "***"
click at [743, 96] on icon "close" at bounding box center [738, 99] width 9 height 9
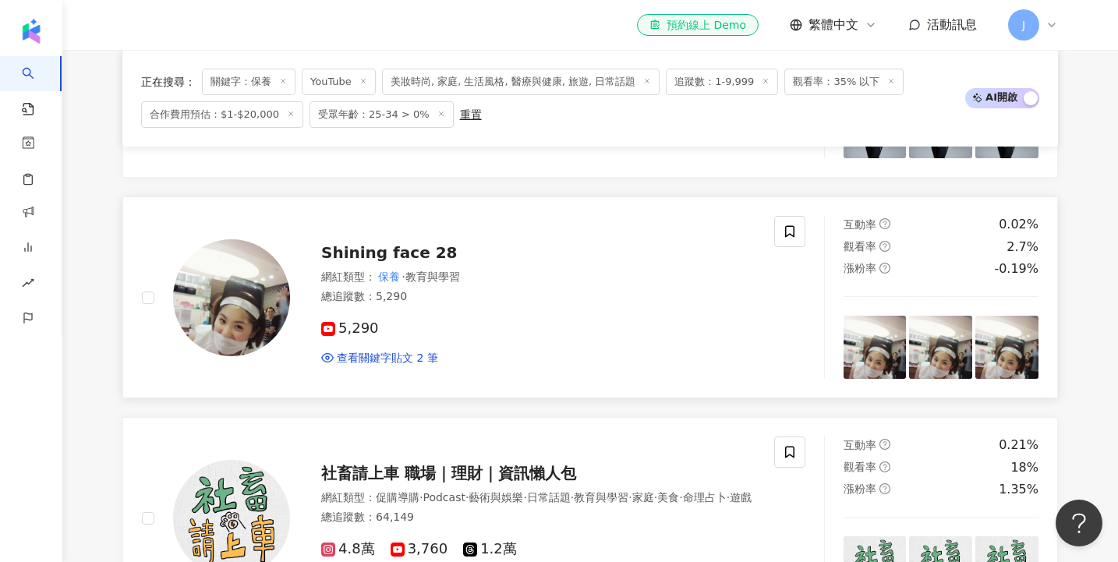
scroll to position [1567, 0]
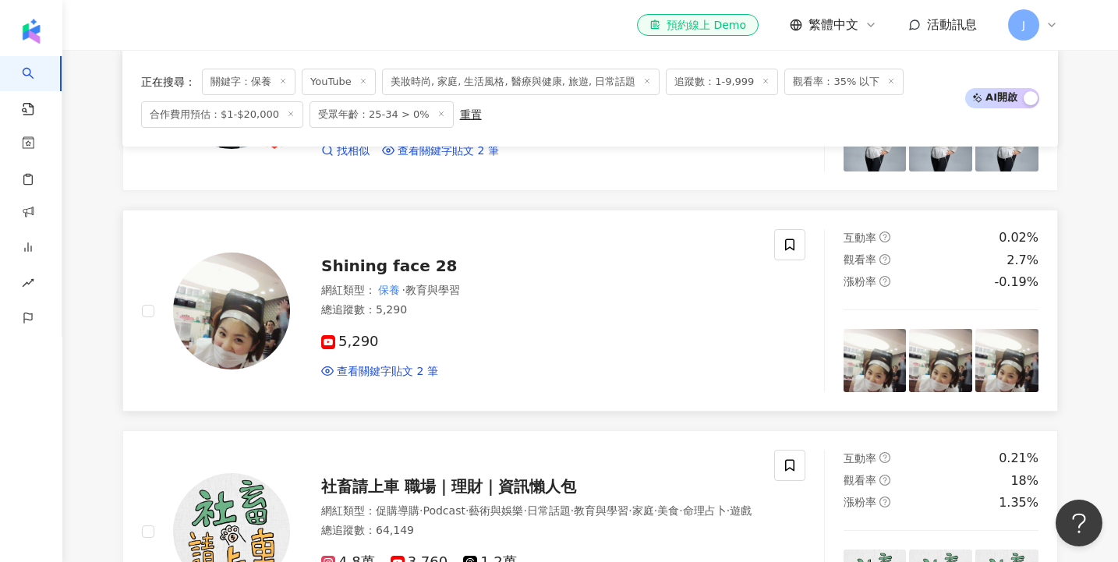
click at [372, 256] on span "Shining face 28" at bounding box center [389, 265] width 136 height 19
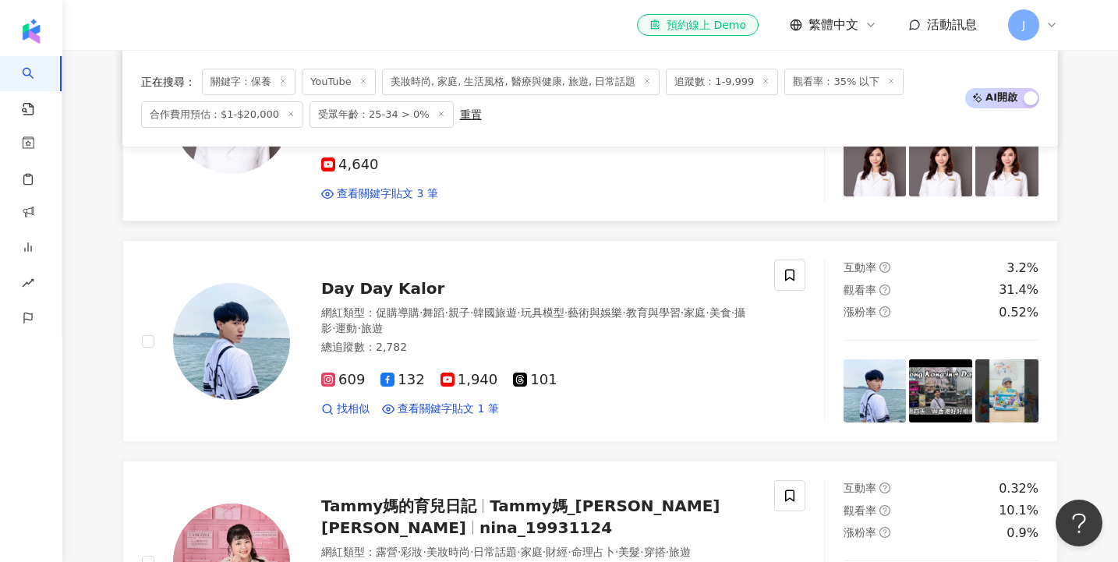
scroll to position [2211, 0]
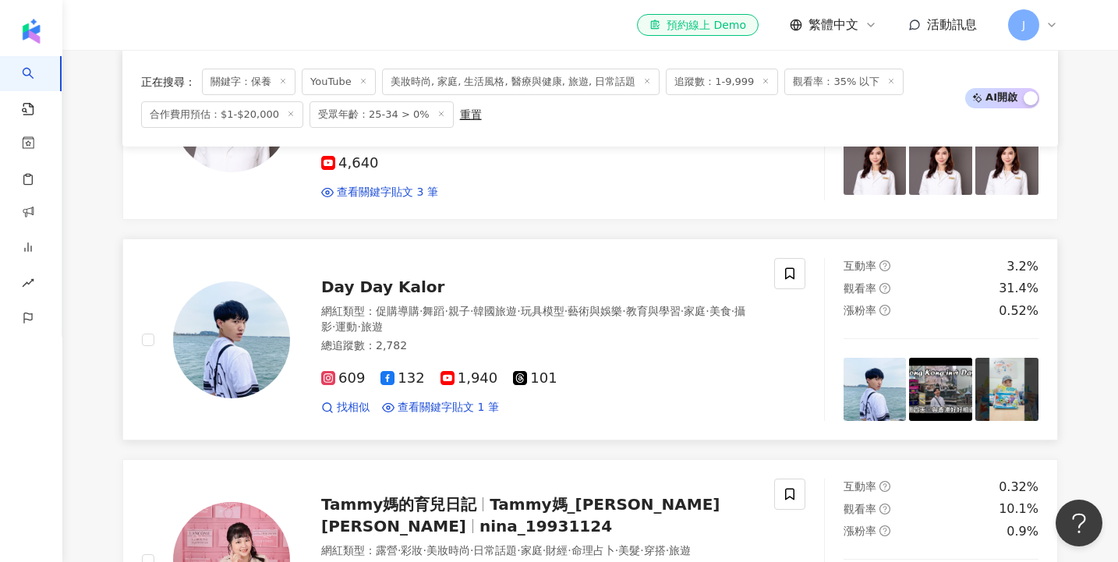
click at [453, 370] on span "1,940" at bounding box center [469, 378] width 58 height 16
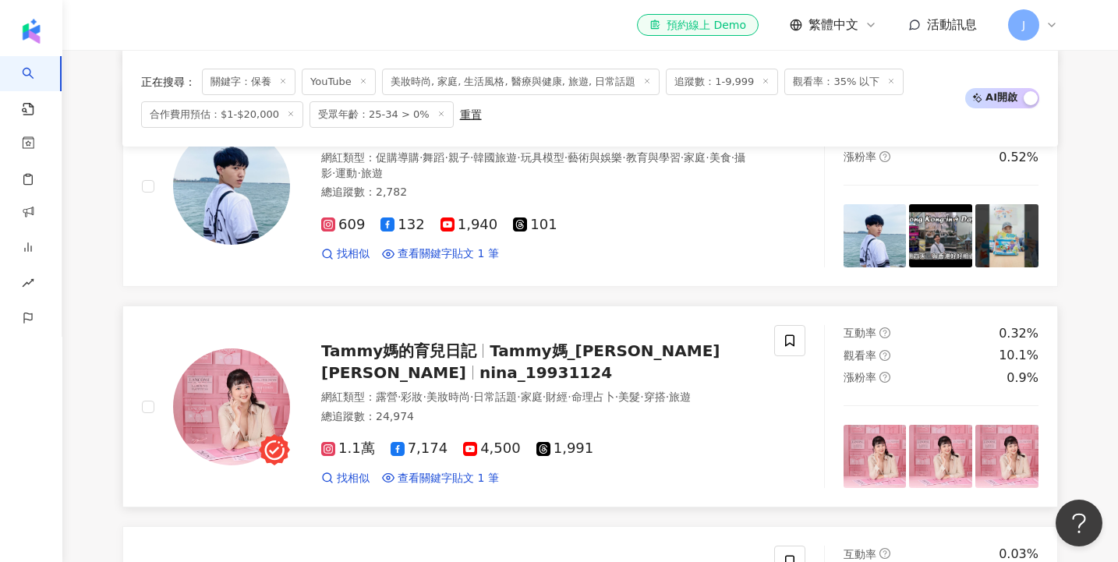
scroll to position [2365, 0]
click at [479, 362] on span "nina_19931124" at bounding box center [545, 371] width 132 height 19
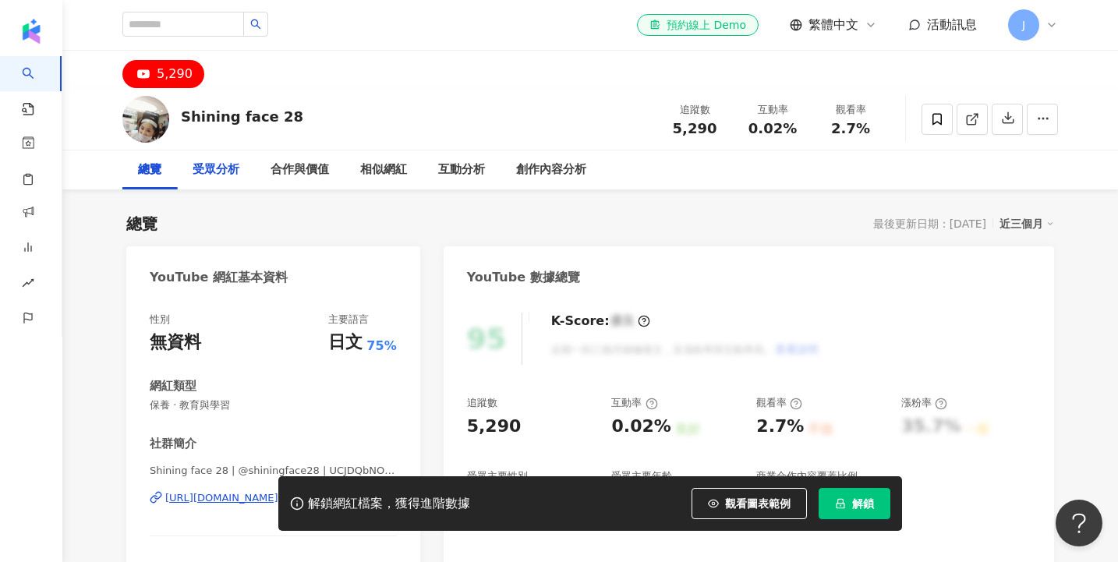
click at [220, 172] on div "受眾分析" at bounding box center [215, 170] width 47 height 19
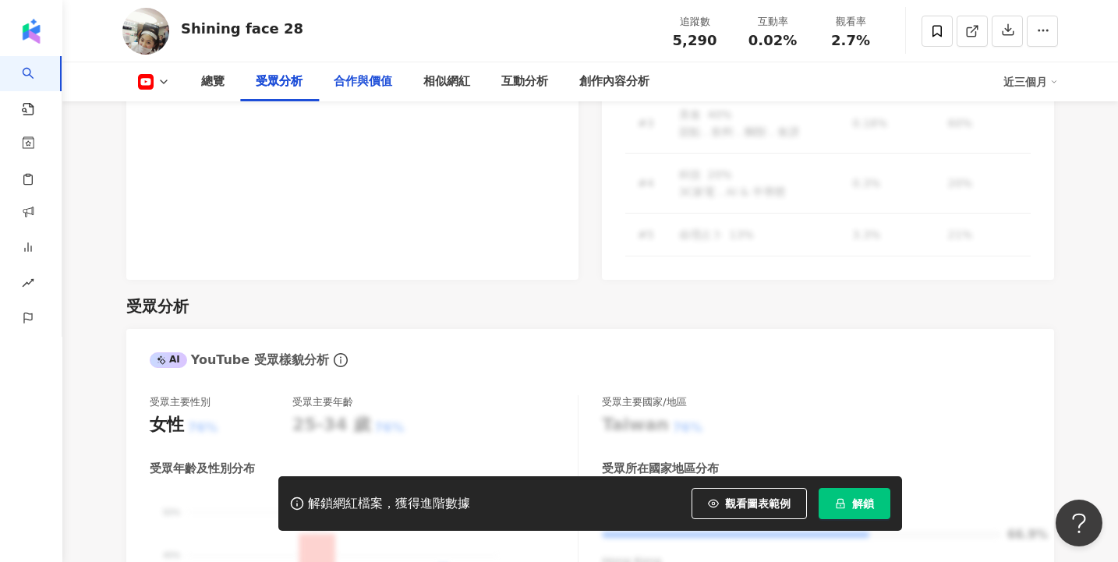
click at [378, 84] on div "合作與價值" at bounding box center [363, 81] width 58 height 19
click at [359, 83] on div "合作與價值" at bounding box center [363, 81] width 58 height 19
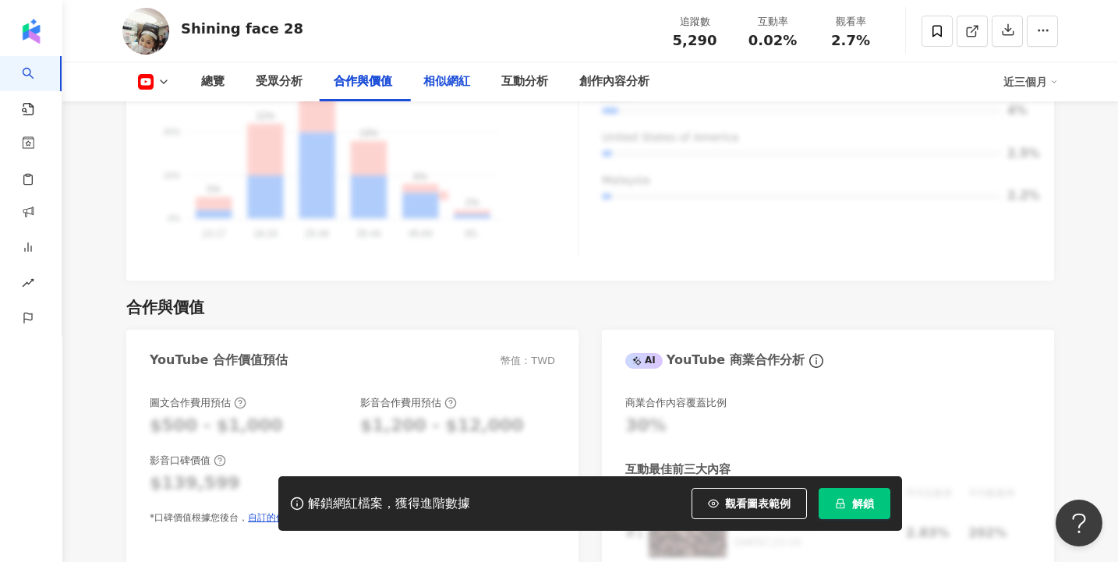
click at [440, 81] on div "相似網紅" at bounding box center [446, 81] width 47 height 19
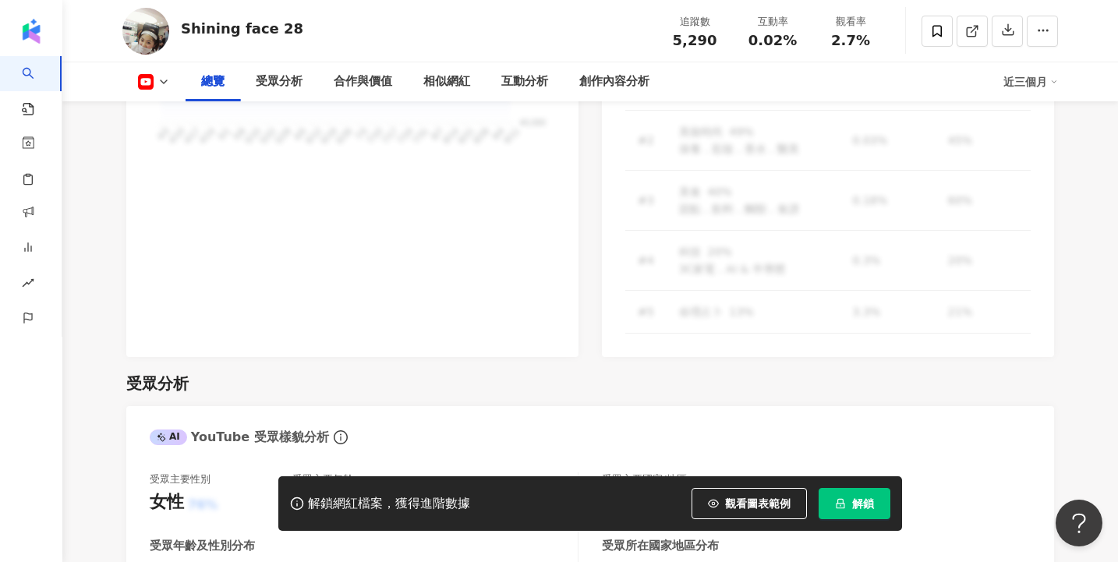
scroll to position [925, 0]
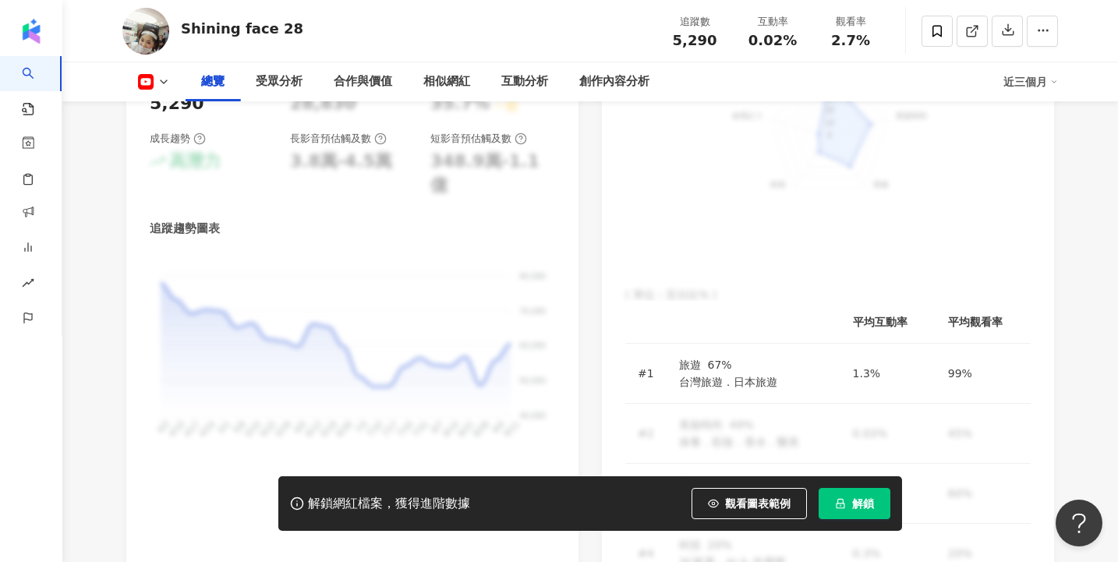
click at [171, 79] on button at bounding box center [153, 82] width 63 height 16
click at [334, 24] on div "Shining face 28 追蹤數 5,290 互動率 0.02% 觀看率 2.7%" at bounding box center [590, 31] width 998 height 62
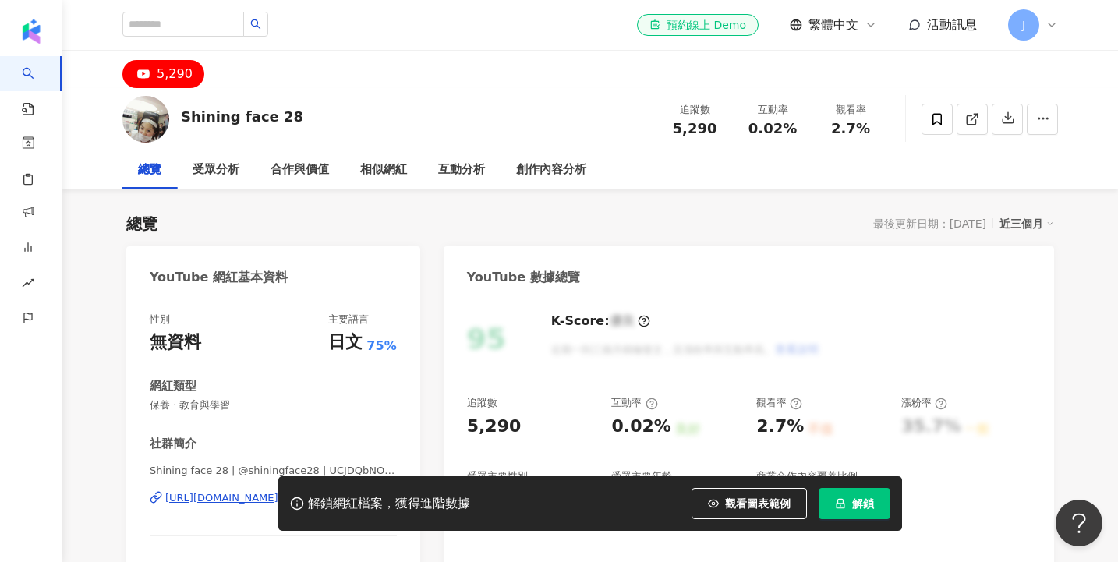
scroll to position [0, 0]
click at [234, 496] on div "解鎖網紅檔案，獲得進階數據 觀看圖表範例 解鎖" at bounding box center [559, 503] width 1118 height 55
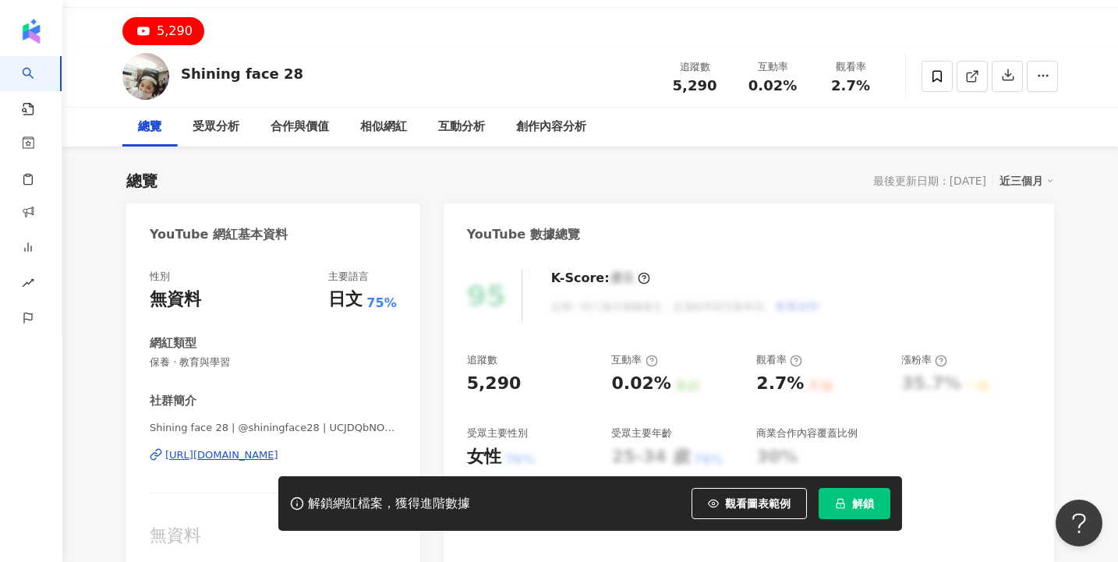
scroll to position [58, 0]
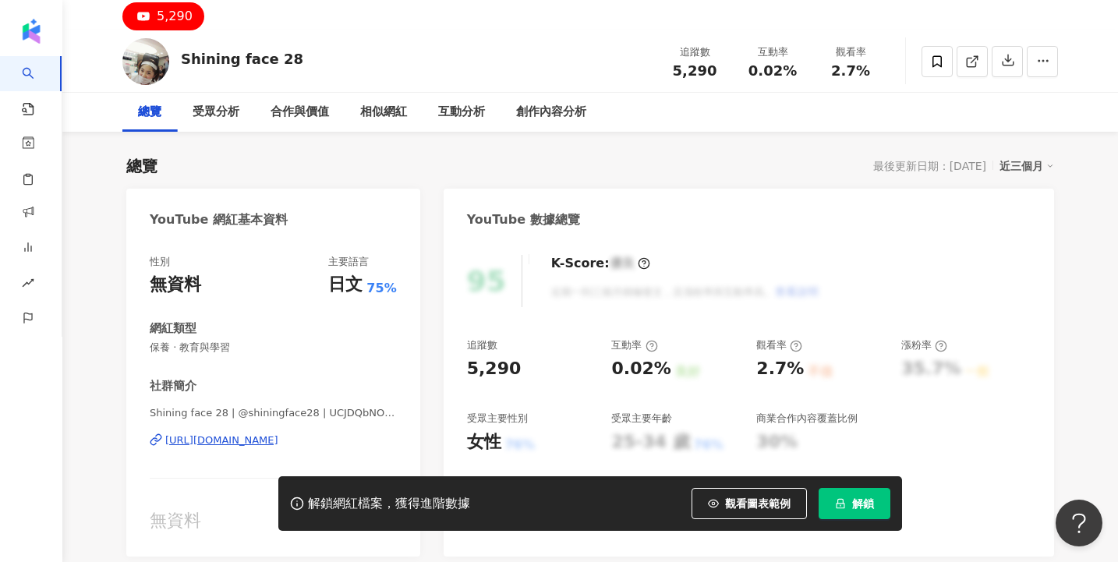
click at [223, 443] on div "https://www.youtube.com/channel/UCJDQbNO03cxCOBBAYH0nbaA" at bounding box center [221, 440] width 113 height 14
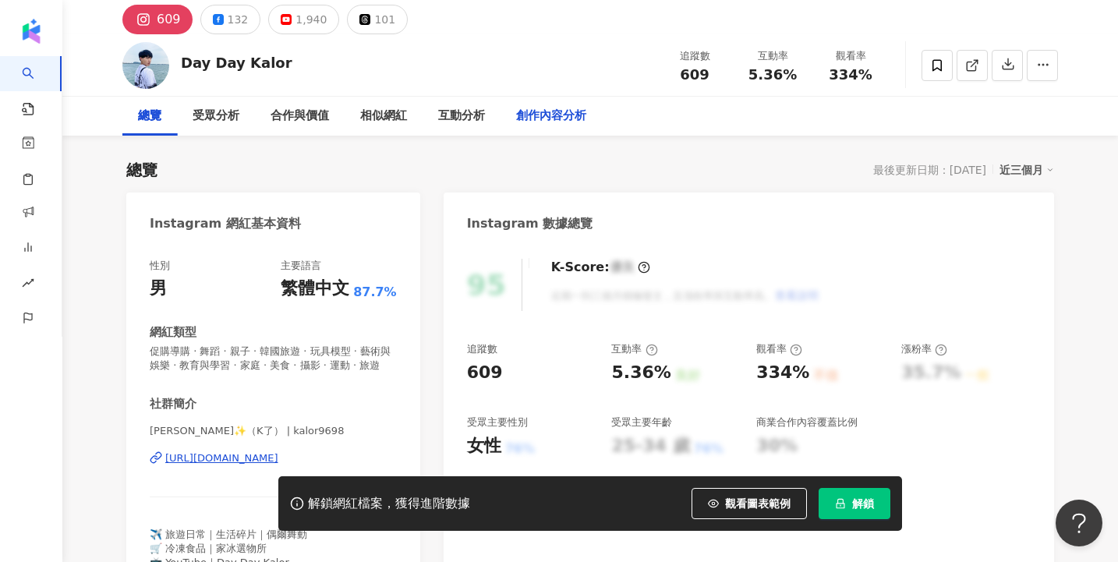
drag, startPoint x: 546, startPoint y: 122, endPoint x: 384, endPoint y: 125, distance: 162.1
click at [546, 122] on div "創作內容分析" at bounding box center [551, 116] width 70 height 19
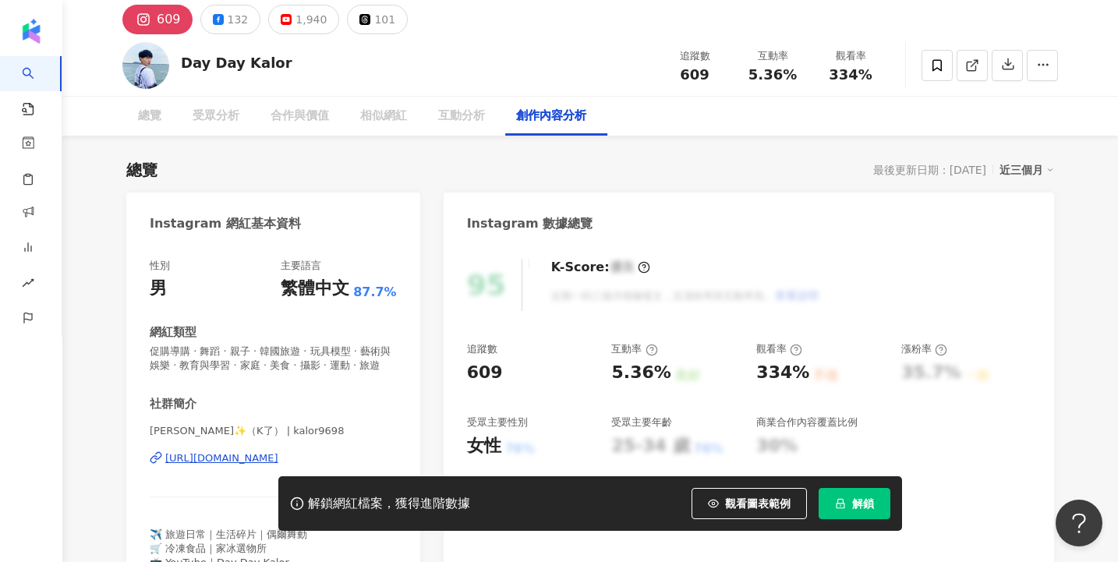
scroll to position [4430, 0]
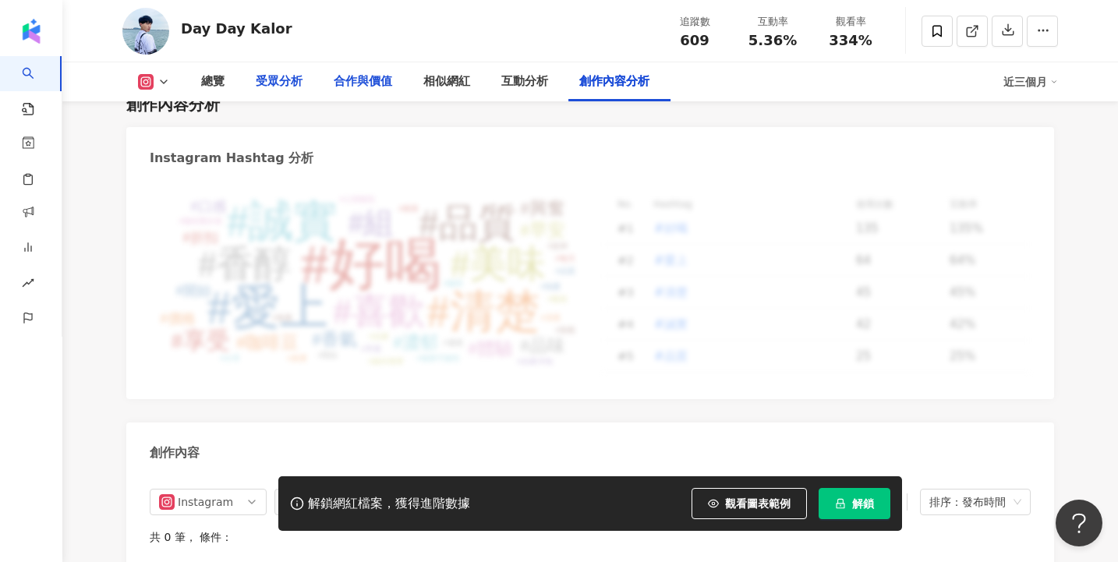
drag, startPoint x: 288, startPoint y: 79, endPoint x: 323, endPoint y: 63, distance: 38.7
click at [288, 79] on div "受眾分析" at bounding box center [279, 81] width 47 height 19
click at [210, 87] on div "總覽" at bounding box center [212, 81] width 23 height 19
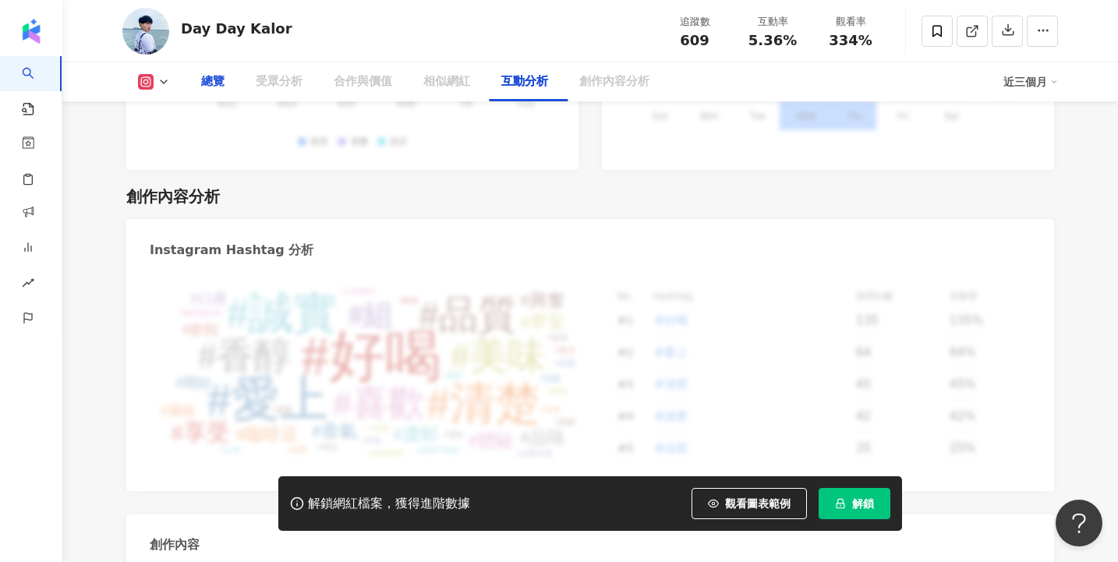
click at [210, 87] on div "總覽" at bounding box center [212, 81] width 23 height 19
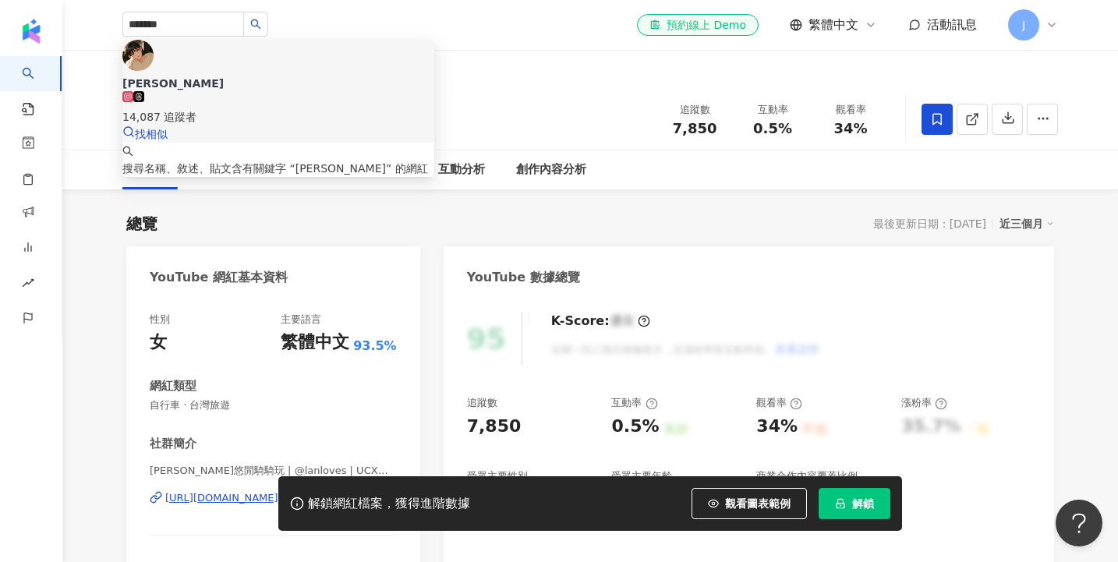
click at [298, 76] on div "[PERSON_NAME] 14,087 追蹤者" at bounding box center [278, 101] width 312 height 50
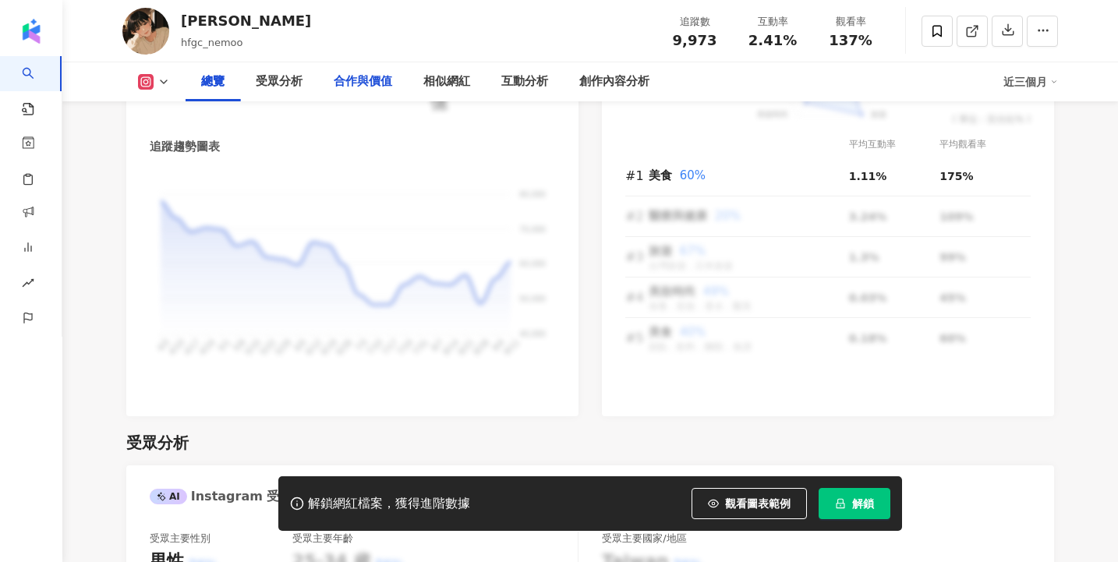
scroll to position [1026, 0]
click at [371, 78] on div "合作與價值" at bounding box center [363, 81] width 58 height 19
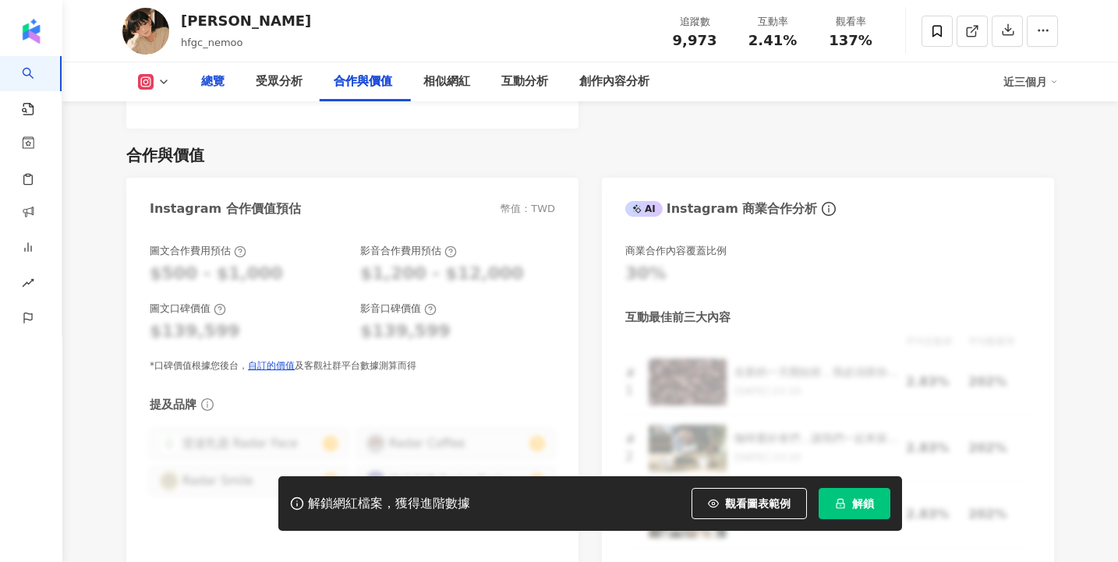
click at [215, 83] on div "總覽" at bounding box center [212, 81] width 23 height 19
